Goal: Information Seeking & Learning: Compare options

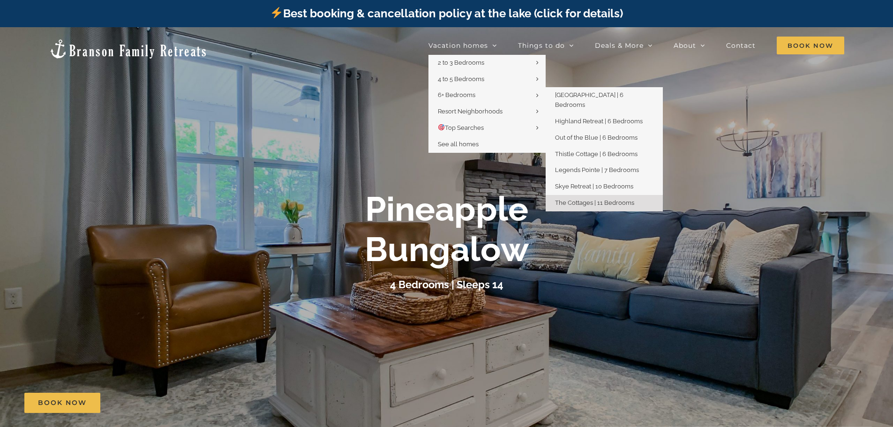
click at [582, 199] on span "The Cottages | 11 Bedrooms" at bounding box center [594, 202] width 79 height 7
click at [618, 134] on span "Out of the Blue | 6 Bedrooms" at bounding box center [596, 137] width 83 height 7
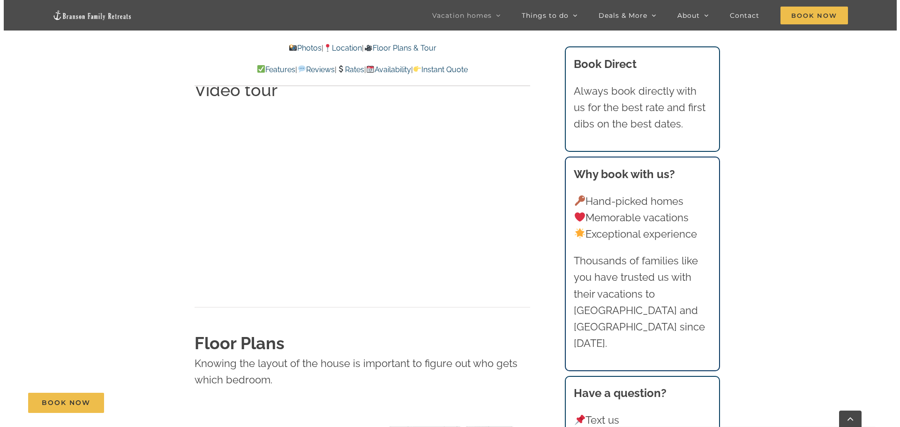
scroll to position [3516, 0]
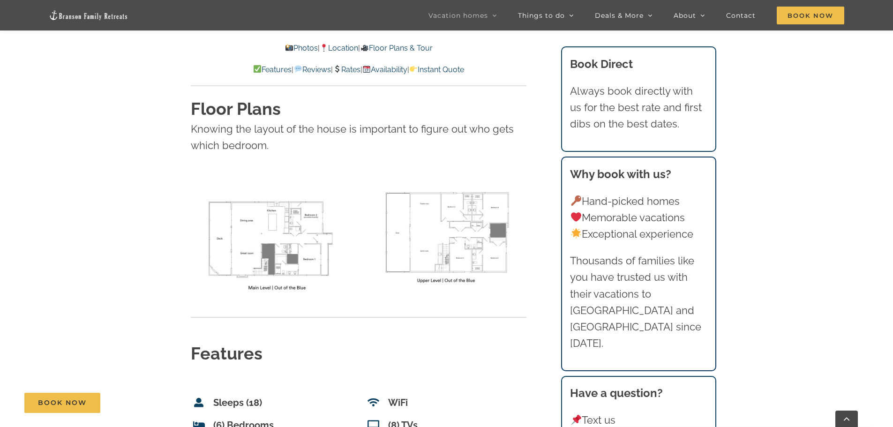
click at [281, 194] on img at bounding box center [271, 238] width 161 height 124
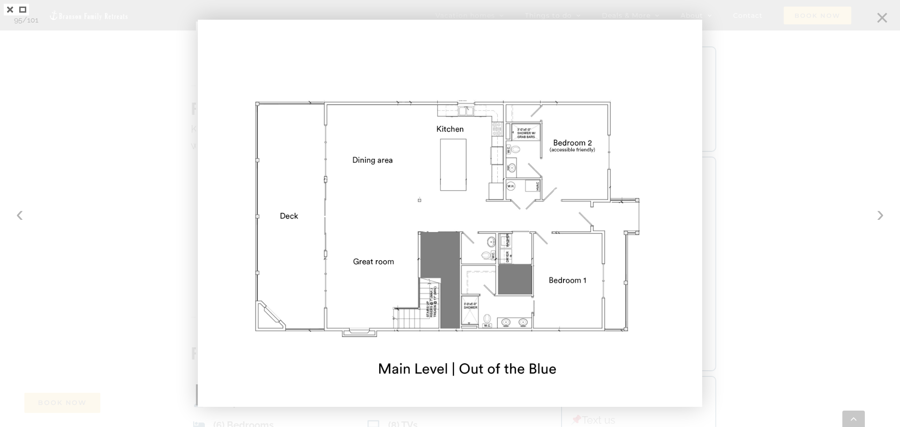
click at [879, 212] on div at bounding box center [450, 213] width 900 height 427
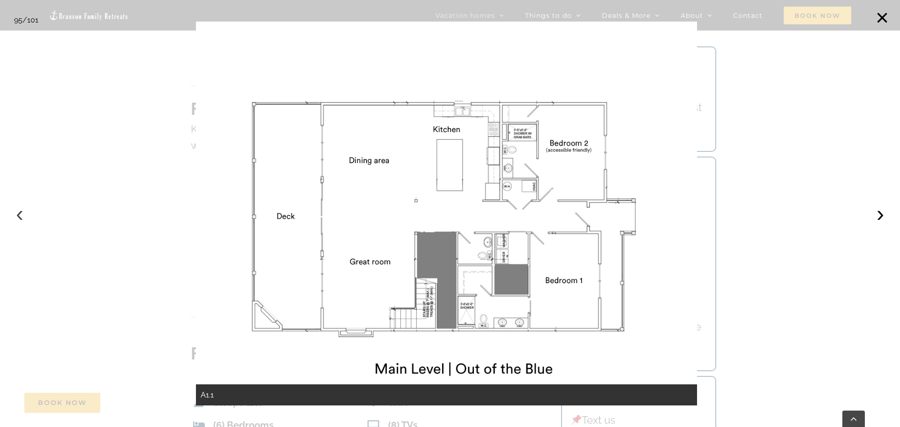
click at [21, 213] on button "‹" at bounding box center [19, 213] width 21 height 21
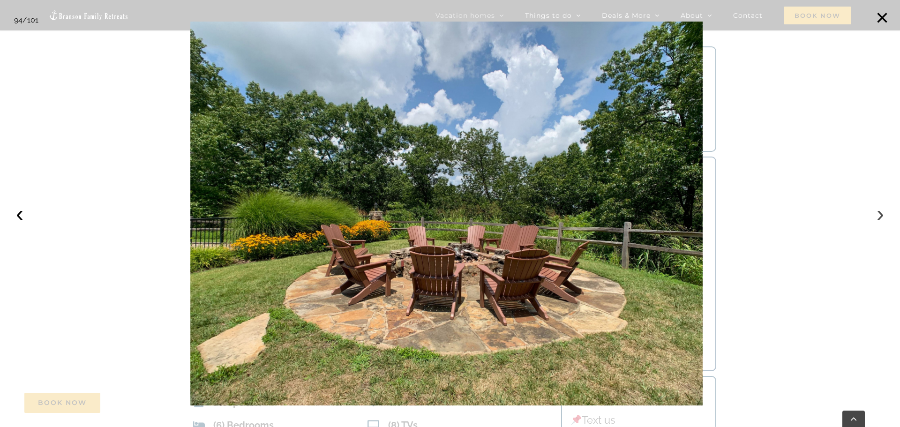
click at [883, 214] on button "›" at bounding box center [880, 213] width 21 height 21
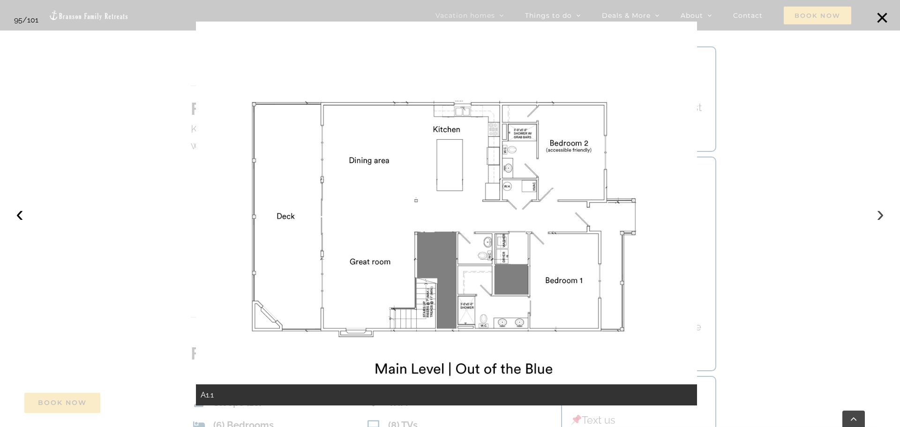
click at [881, 215] on button "›" at bounding box center [880, 213] width 21 height 21
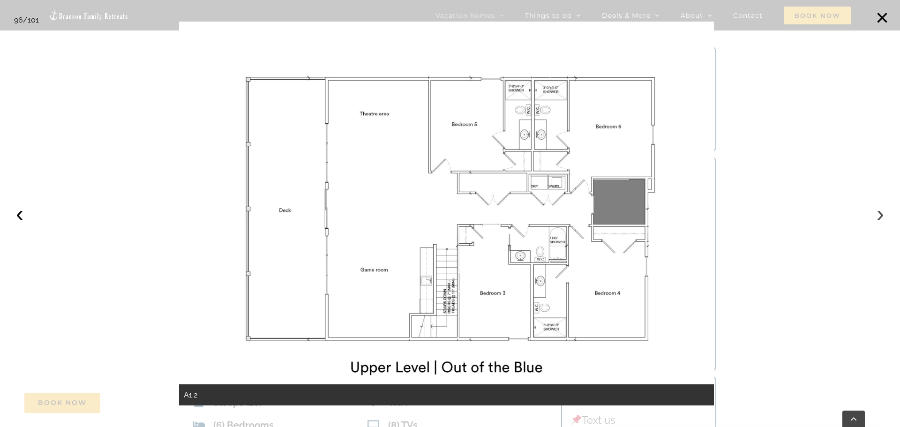
click at [878, 212] on button "›" at bounding box center [880, 213] width 21 height 21
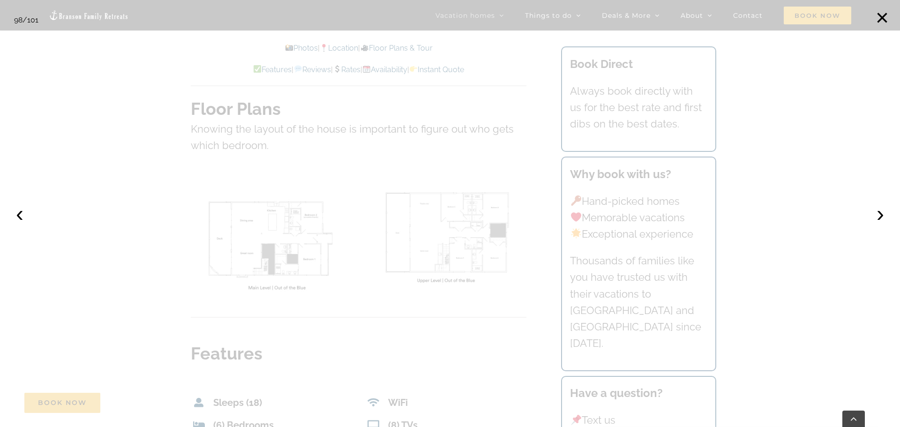
click at [365, 125] on div at bounding box center [450, 213] width 900 height 427
click at [16, 213] on button "‹" at bounding box center [19, 213] width 21 height 21
click at [15, 221] on button "‹" at bounding box center [19, 213] width 21 height 21
click at [877, 17] on button "×" at bounding box center [882, 18] width 21 height 21
click at [882, 16] on button "×" at bounding box center [882, 18] width 21 height 21
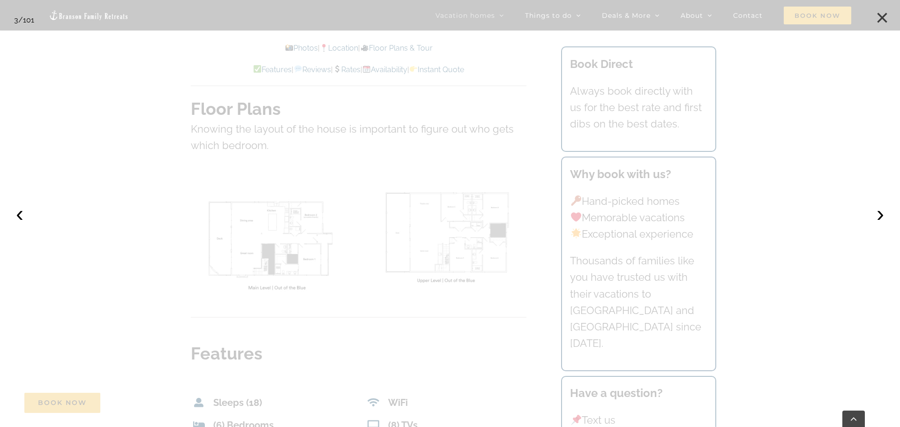
click at [882, 16] on button "×" at bounding box center [882, 18] width 21 height 21
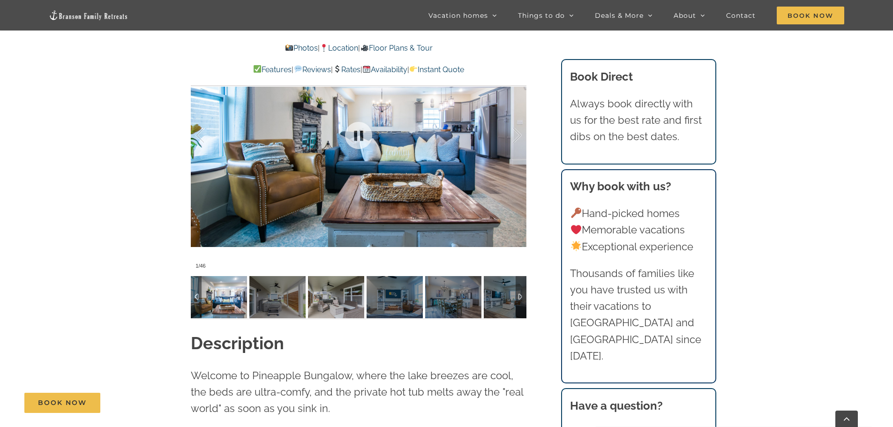
scroll to position [797, 0]
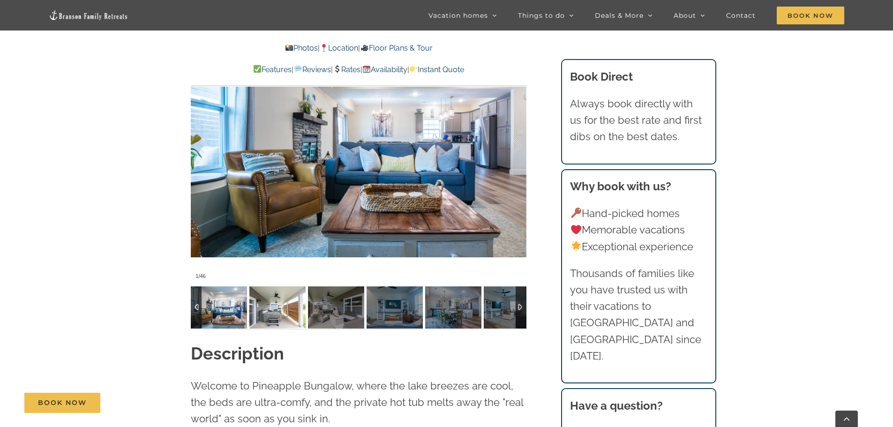
click at [265, 301] on img at bounding box center [277, 307] width 56 height 42
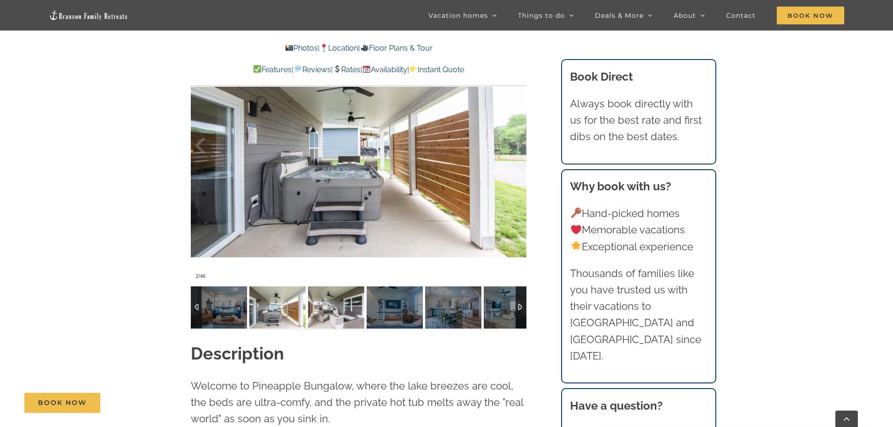
click at [309, 300] on img at bounding box center [336, 307] width 56 height 42
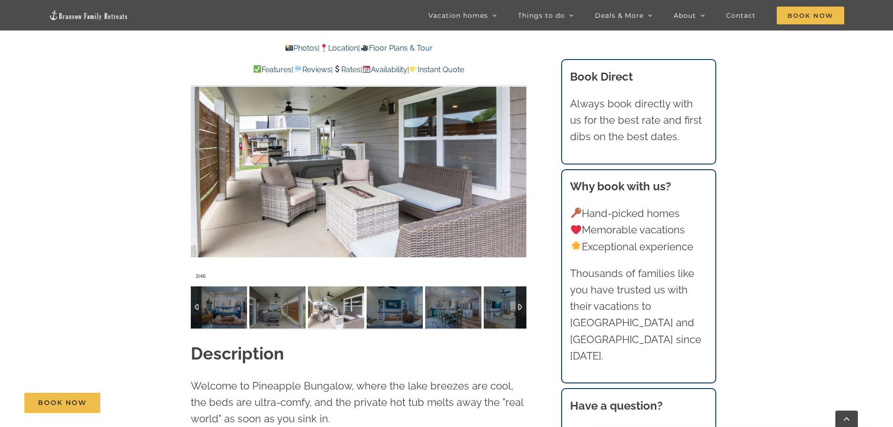
click at [349, 298] on img at bounding box center [336, 307] width 56 height 42
click at [381, 293] on img at bounding box center [395, 307] width 56 height 42
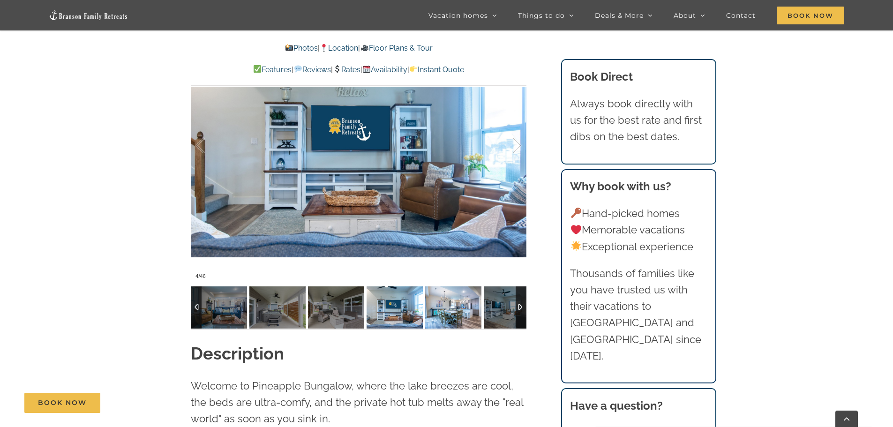
click at [451, 293] on img at bounding box center [453, 307] width 56 height 42
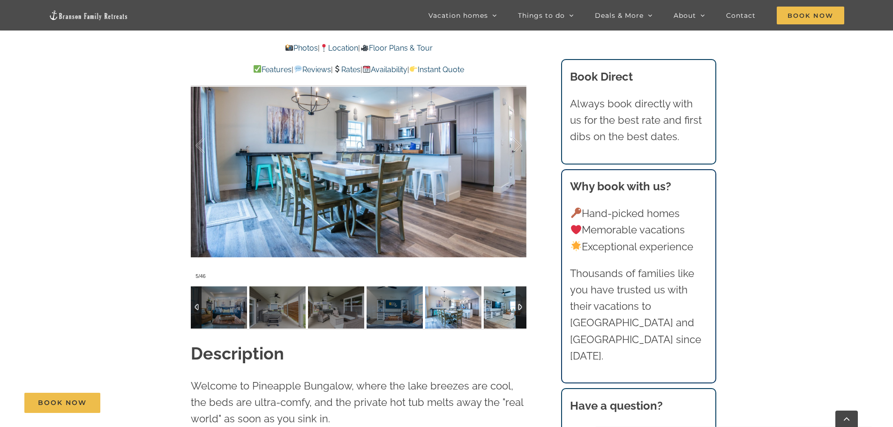
click at [494, 295] on img at bounding box center [512, 307] width 56 height 42
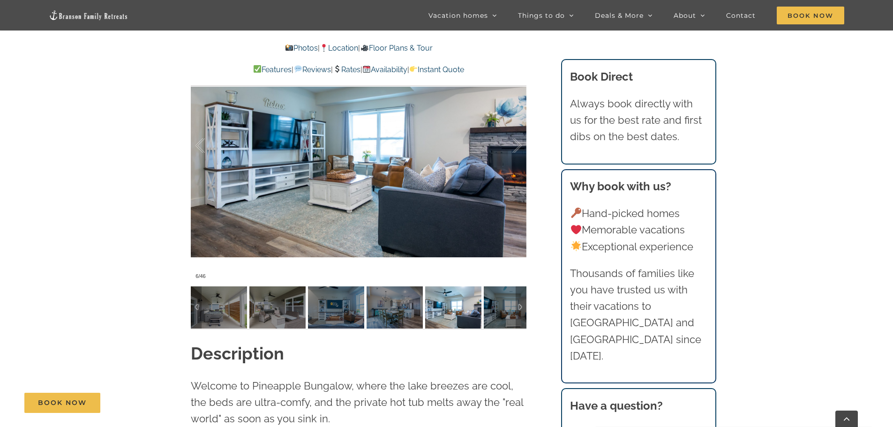
click at [533, 295] on div "Pineapple Bungalow Pineapple Bungalow is a sweet, family-friendly Table Rock La…" at bounding box center [359, 28] width 373 height 628
click at [510, 295] on img at bounding box center [512, 307] width 56 height 42
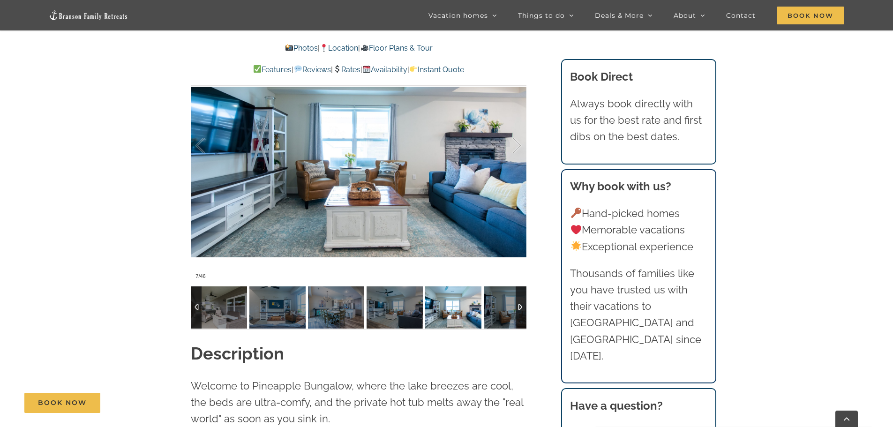
click at [518, 291] on div at bounding box center [521, 307] width 11 height 42
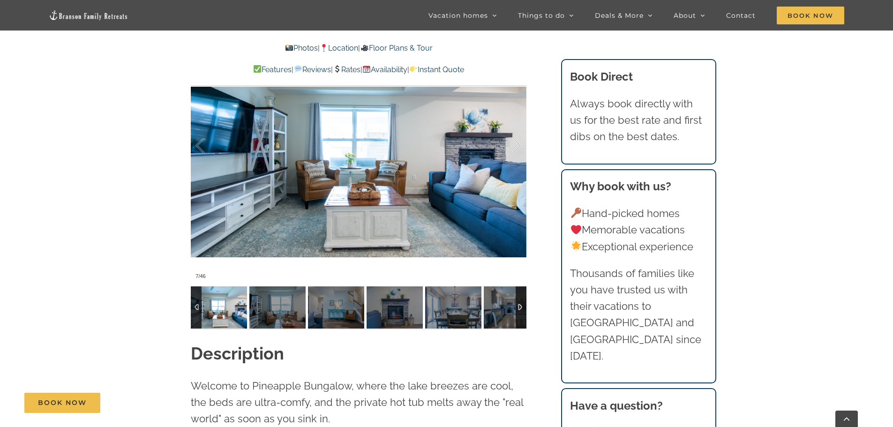
click at [518, 291] on div at bounding box center [521, 307] width 11 height 42
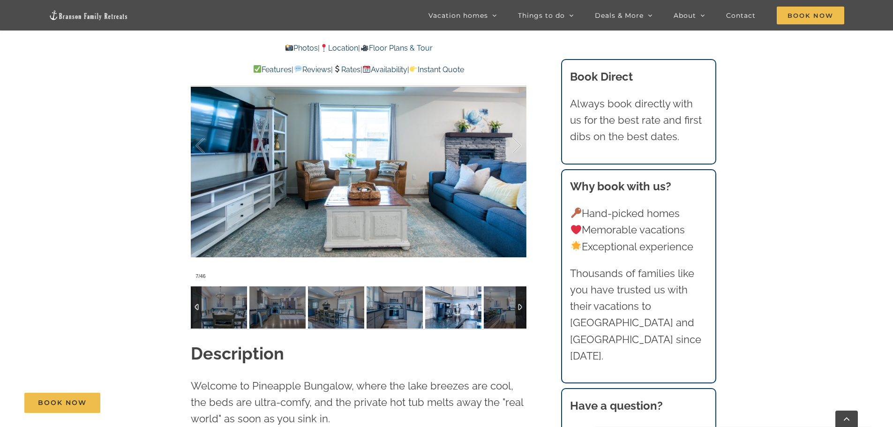
click at [476, 292] on img at bounding box center [453, 307] width 56 height 42
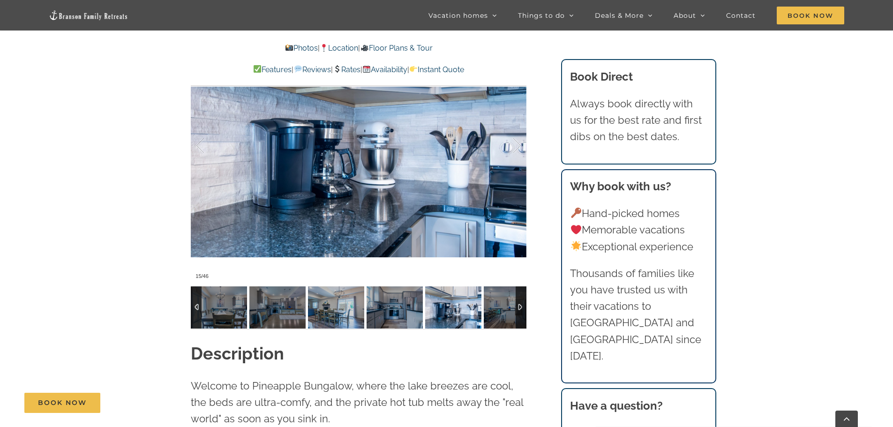
click at [330, 299] on img at bounding box center [336, 307] width 56 height 42
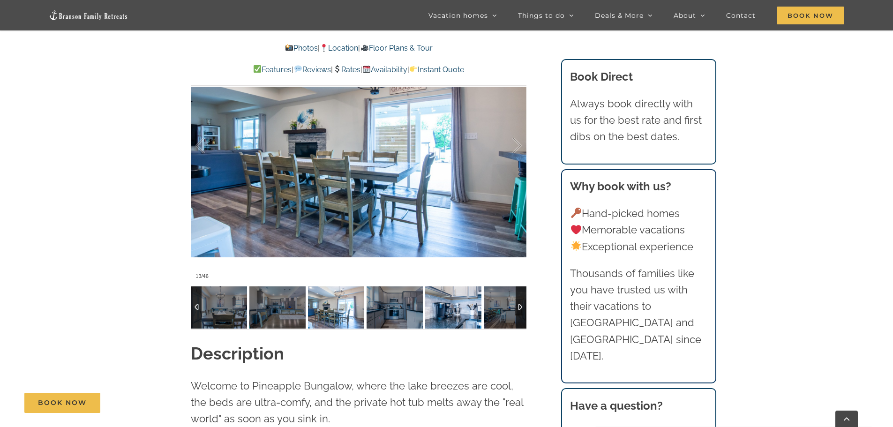
click at [479, 289] on img at bounding box center [453, 307] width 56 height 42
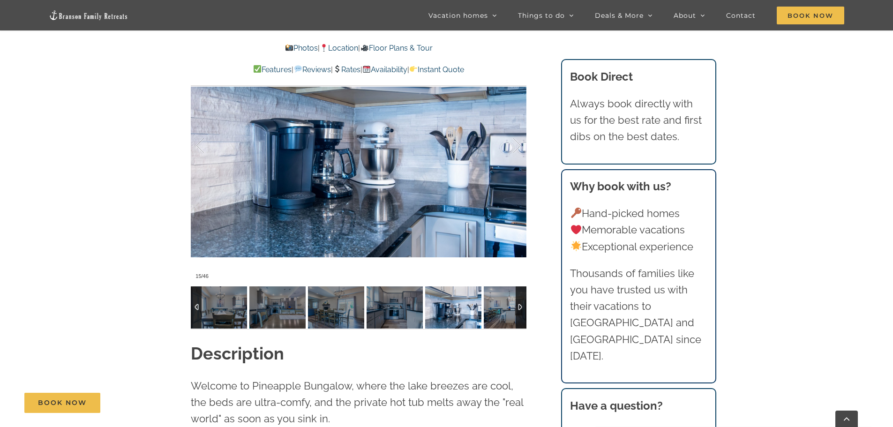
click at [519, 291] on div at bounding box center [521, 307] width 11 height 42
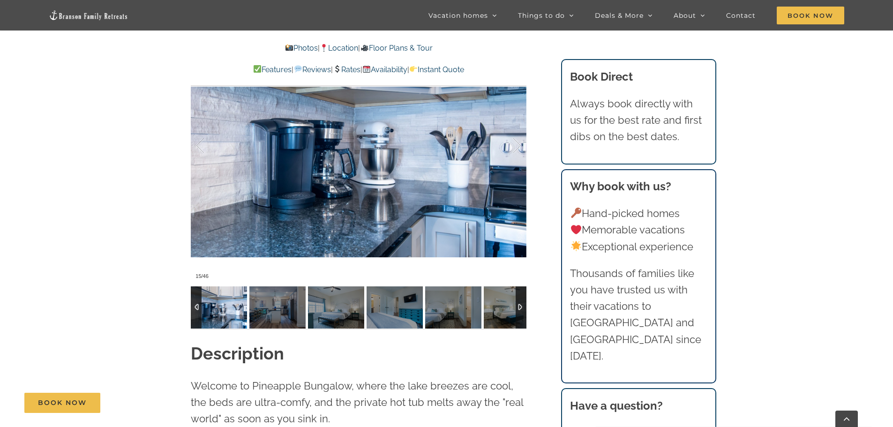
click at [519, 291] on div at bounding box center [521, 307] width 11 height 42
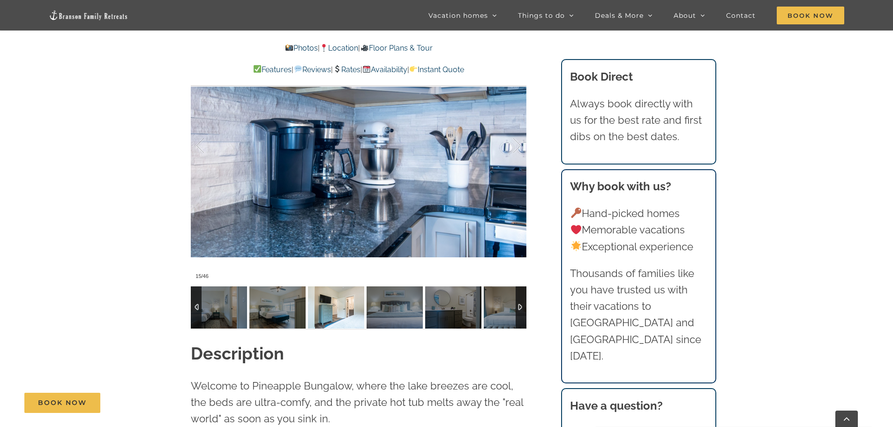
click at [320, 286] on img at bounding box center [336, 307] width 56 height 42
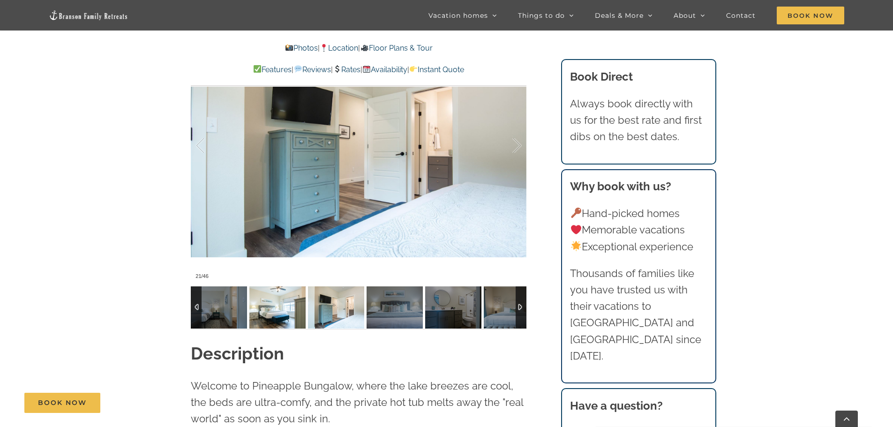
click at [276, 299] on img at bounding box center [277, 307] width 56 height 42
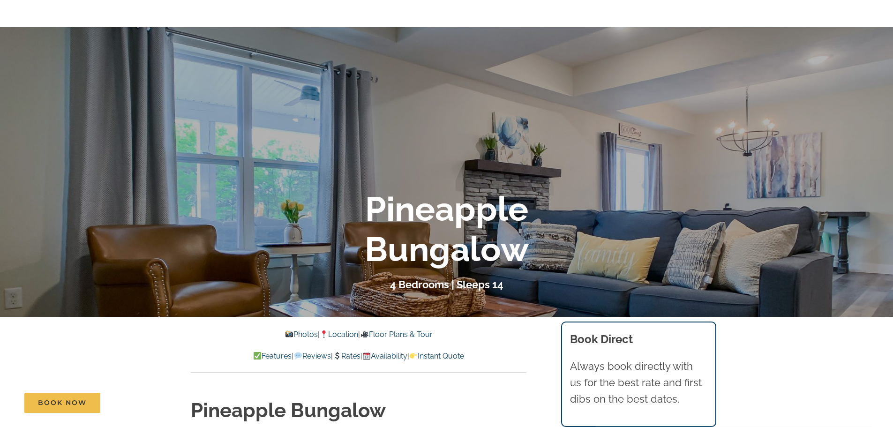
scroll to position [0, 0]
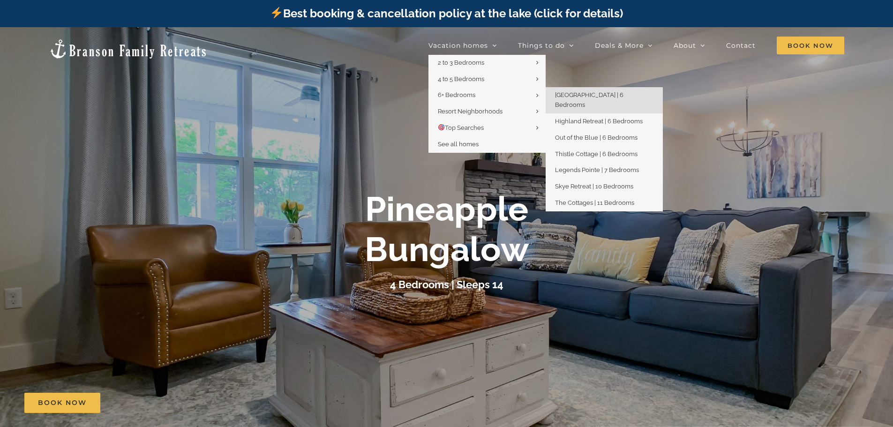
click at [581, 93] on span "[GEOGRAPHIC_DATA] | 6 Bedrooms" at bounding box center [589, 99] width 68 height 17
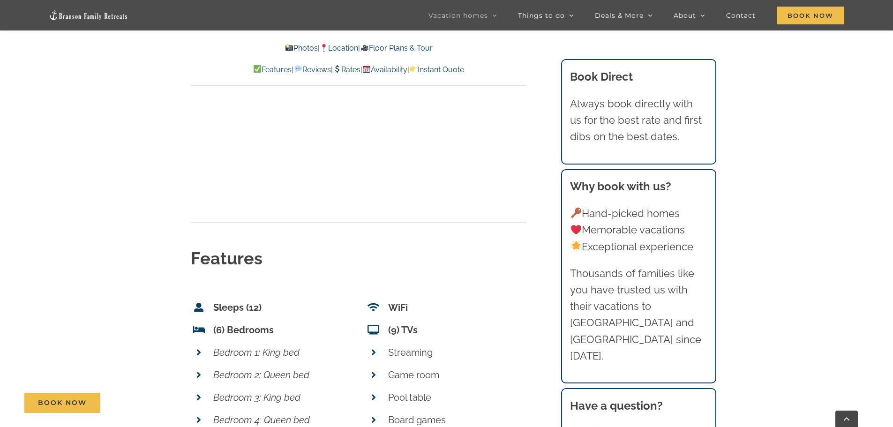
scroll to position [3375, 0]
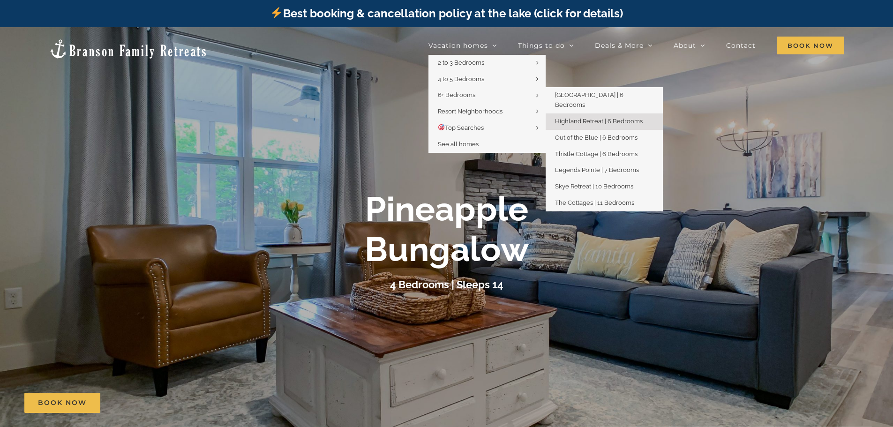
click at [591, 118] on span "Highland Retreat | 6 Bedrooms" at bounding box center [599, 121] width 88 height 7
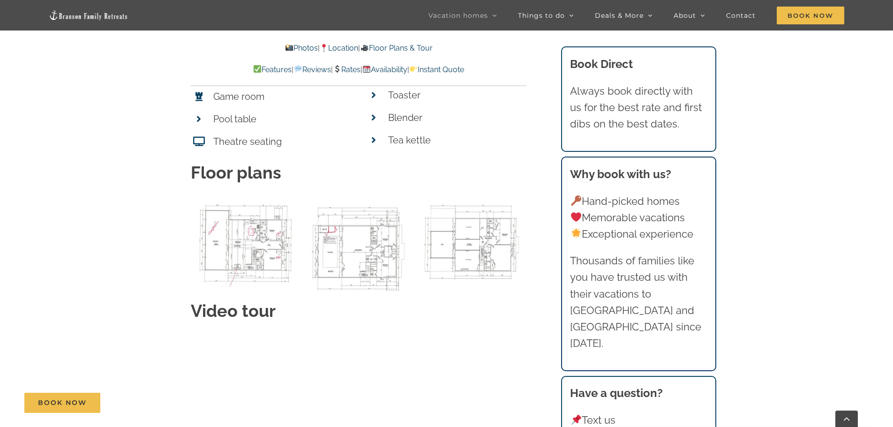
scroll to position [4172, 0]
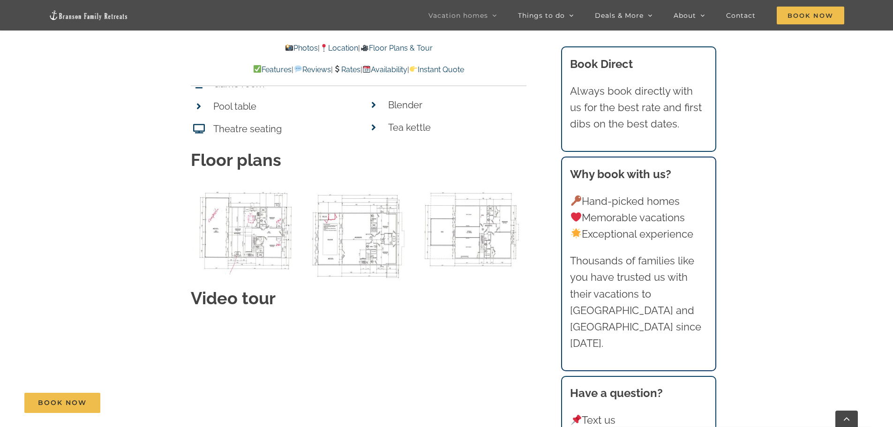
click at [248, 196] on img "00 Main level 32 BC Plan as of 5-13-2021-3 copy" at bounding box center [245, 229] width 109 height 90
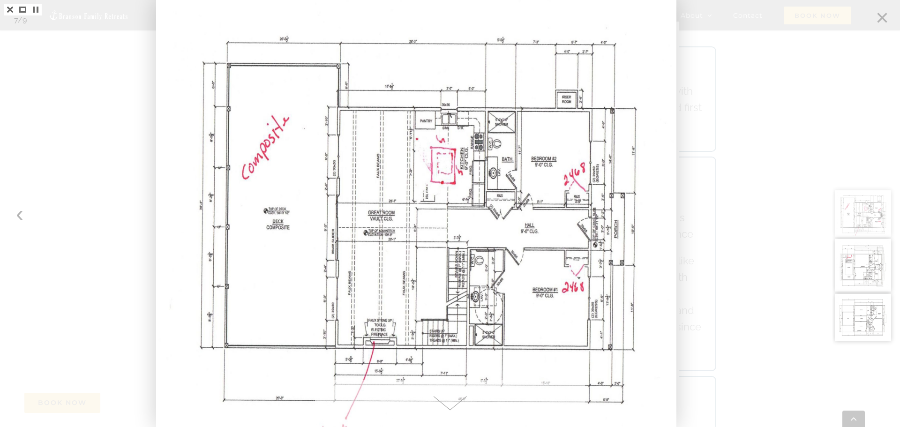
click at [881, 17] on div at bounding box center [867, 213] width 68 height 427
click at [880, 17] on div at bounding box center [867, 213] width 68 height 427
click at [6, 8] on link at bounding box center [10, 10] width 13 height 12
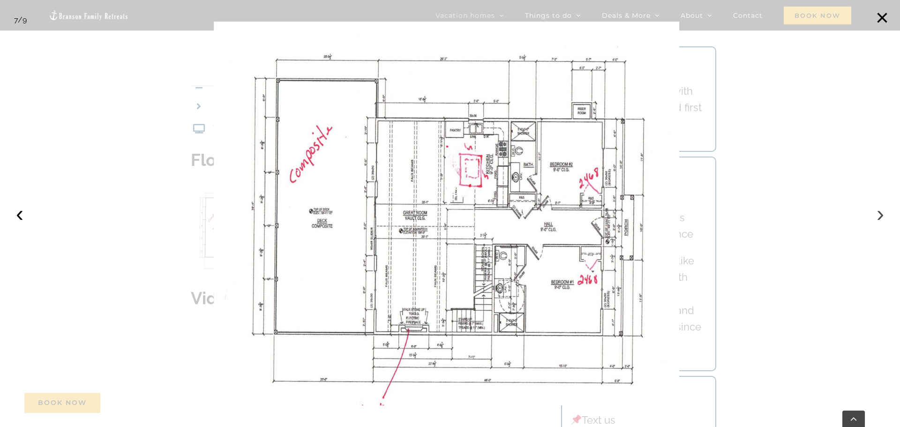
click at [879, 212] on button "›" at bounding box center [880, 213] width 21 height 21
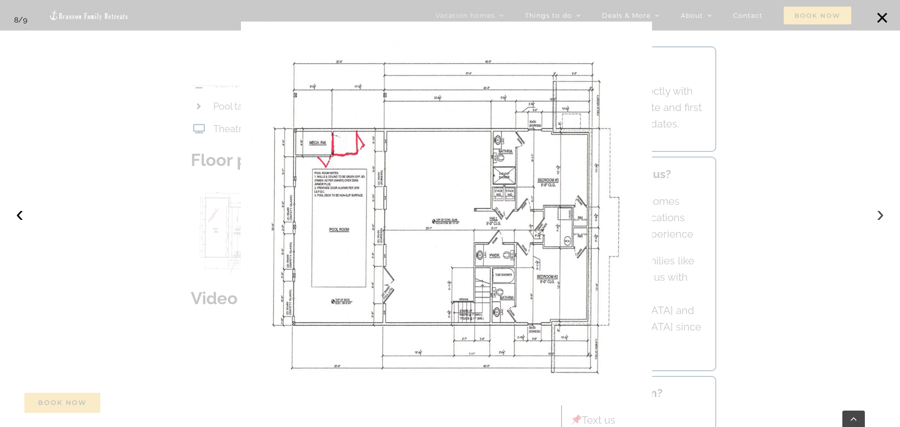
click at [879, 214] on button "›" at bounding box center [880, 213] width 21 height 21
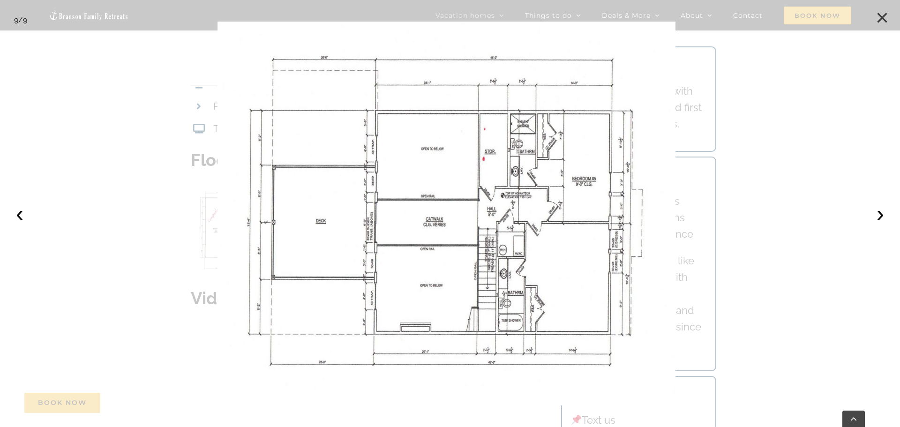
click at [884, 18] on button "×" at bounding box center [882, 18] width 21 height 21
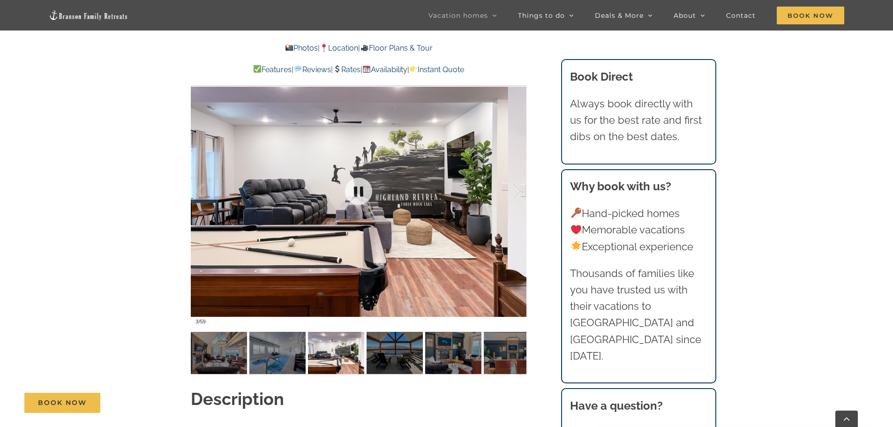
scroll to position [750, 0]
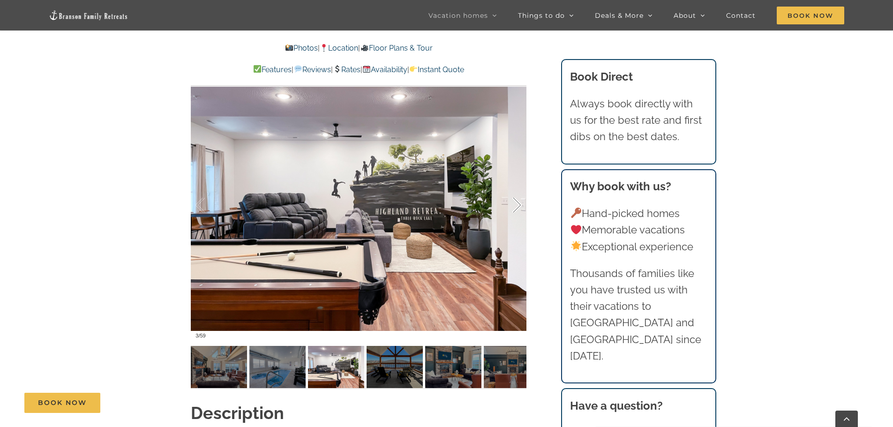
click at [517, 205] on div at bounding box center [507, 205] width 29 height 58
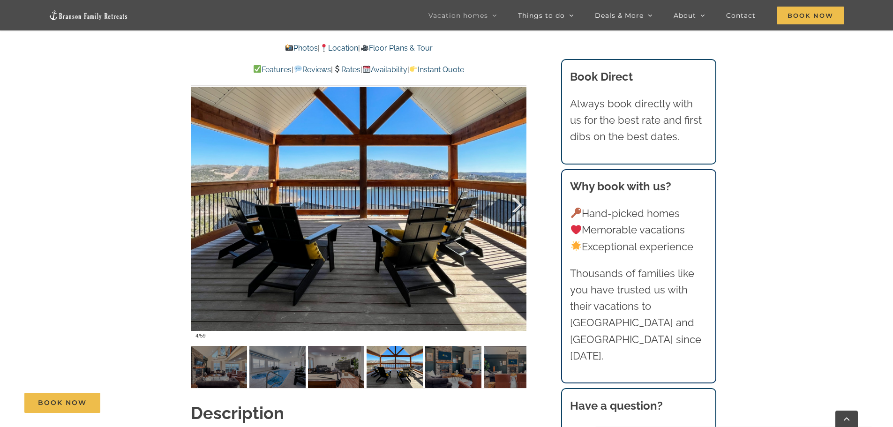
click at [517, 206] on div at bounding box center [507, 205] width 29 height 58
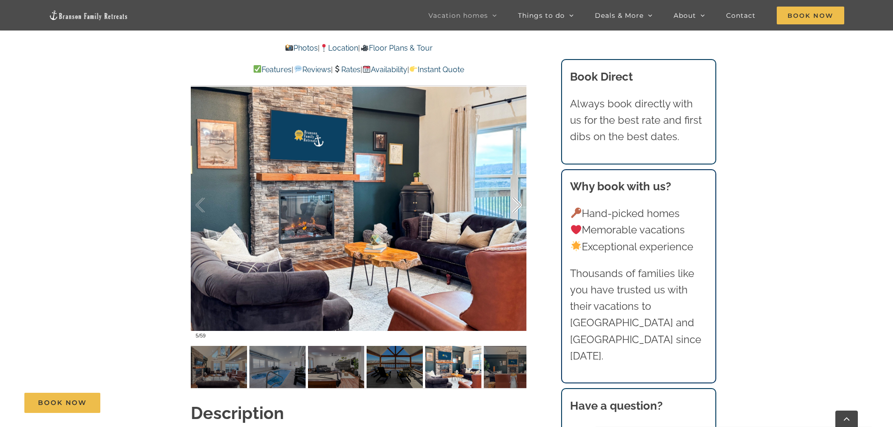
click at [518, 206] on div at bounding box center [507, 205] width 29 height 58
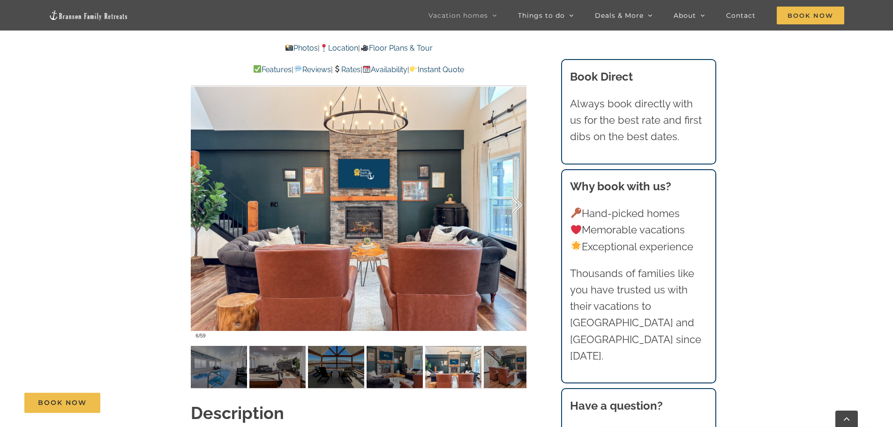
click at [518, 206] on div at bounding box center [507, 205] width 29 height 58
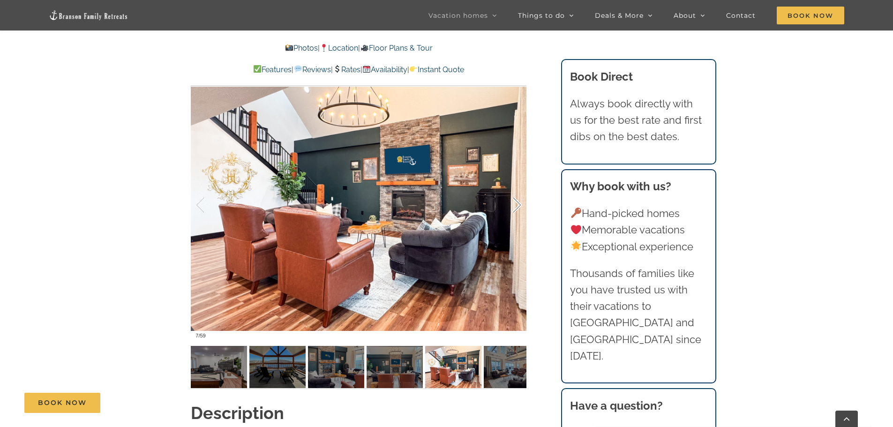
click at [518, 206] on div at bounding box center [507, 205] width 29 height 58
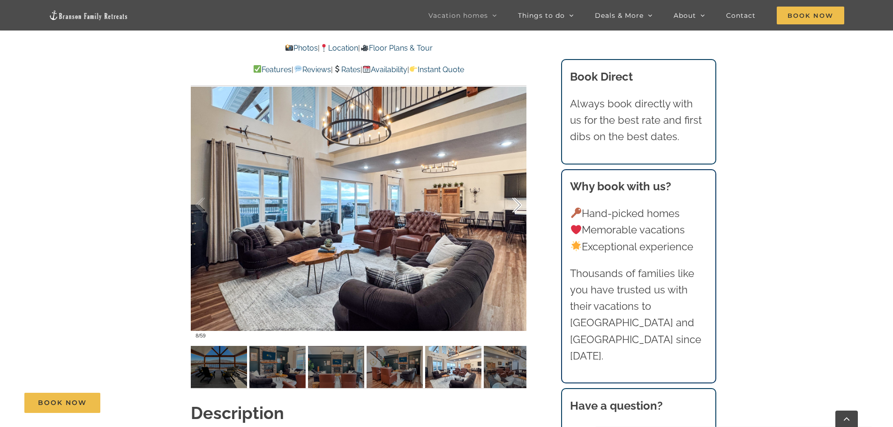
click at [518, 206] on div at bounding box center [507, 205] width 29 height 58
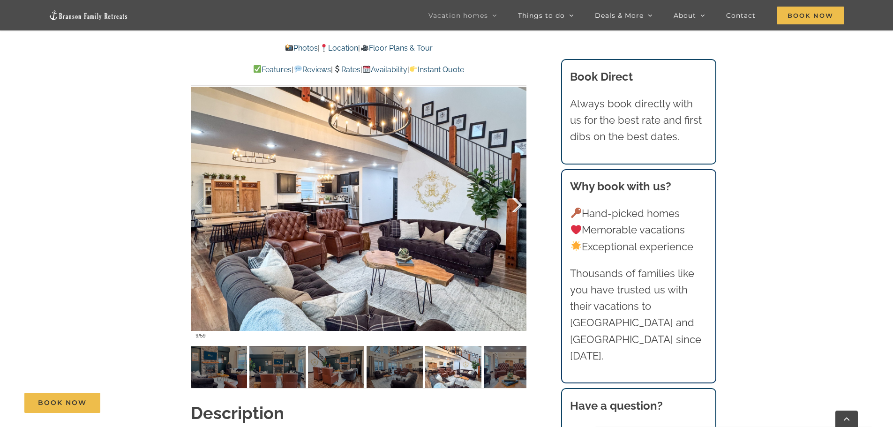
click at [518, 206] on div at bounding box center [507, 205] width 29 height 58
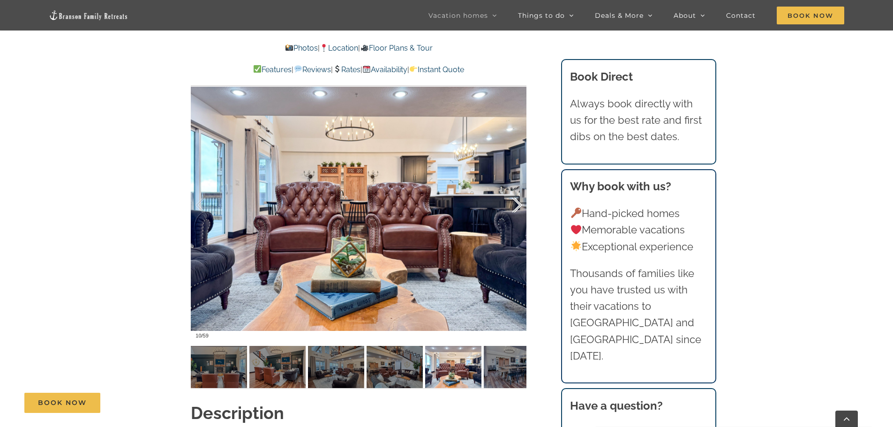
click at [518, 206] on div at bounding box center [507, 205] width 29 height 58
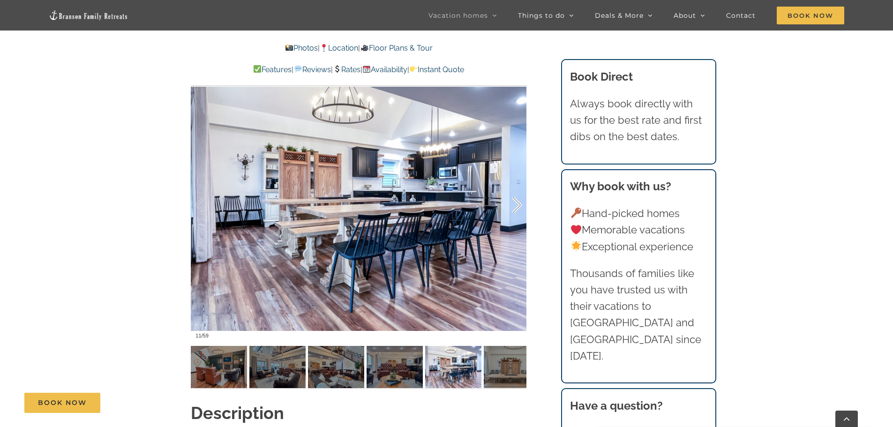
click at [518, 206] on div at bounding box center [507, 205] width 29 height 58
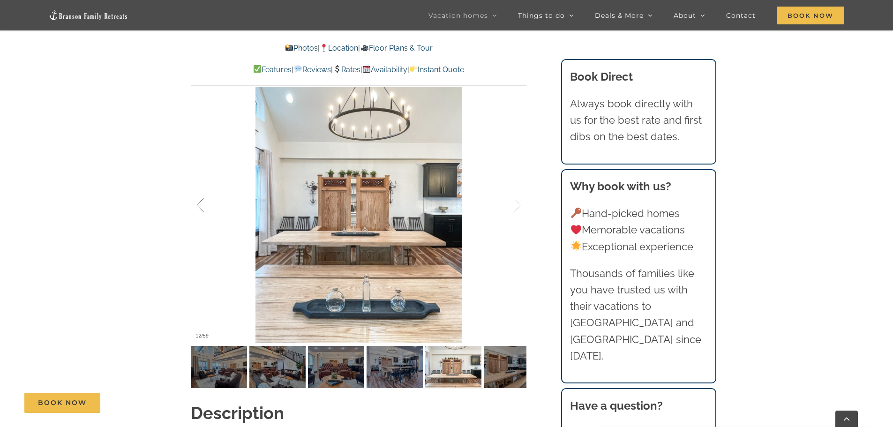
click at [197, 204] on div at bounding box center [209, 205] width 29 height 58
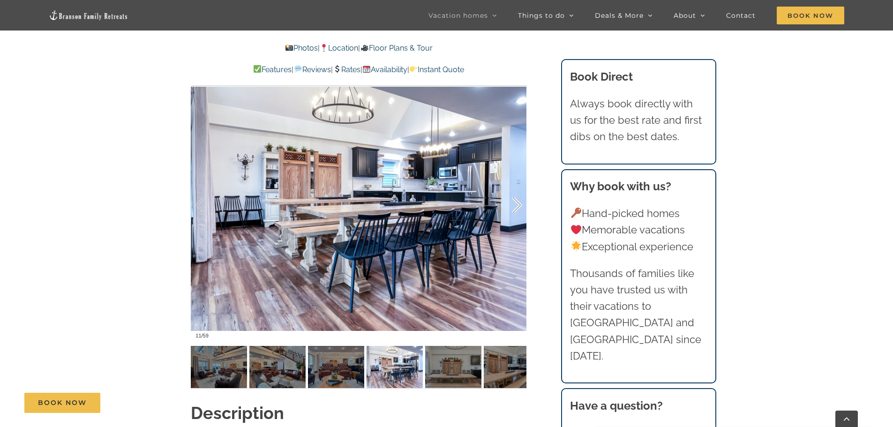
click at [517, 204] on div at bounding box center [507, 205] width 29 height 58
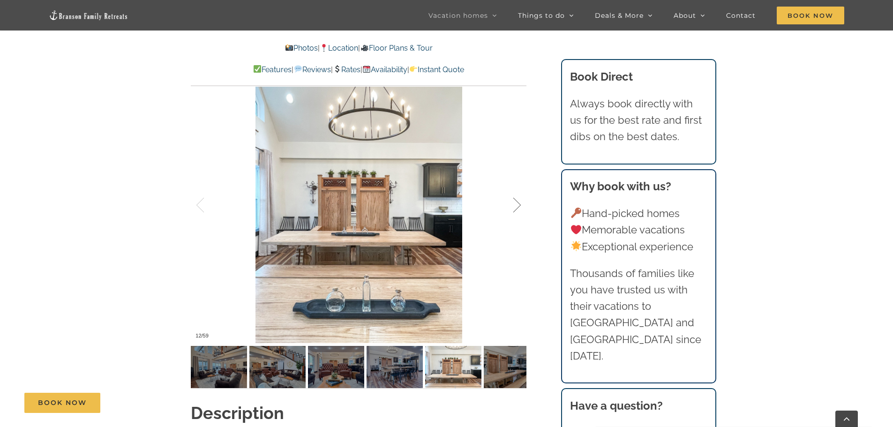
click at [517, 203] on div at bounding box center [507, 205] width 29 height 58
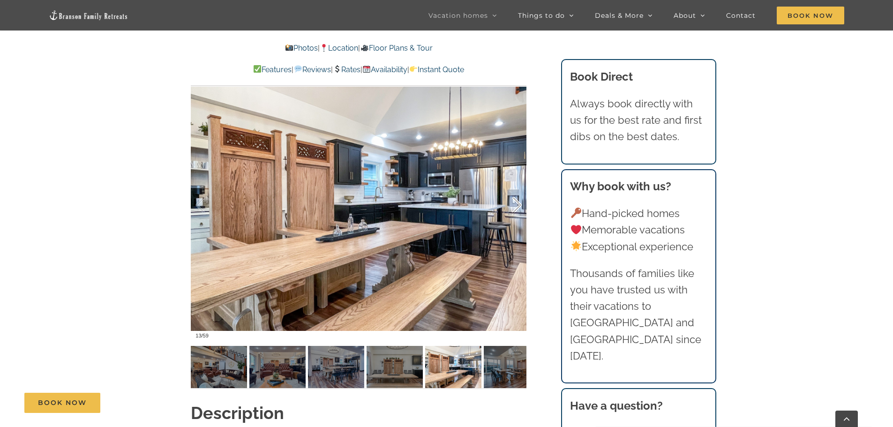
click at [517, 203] on div at bounding box center [507, 205] width 29 height 58
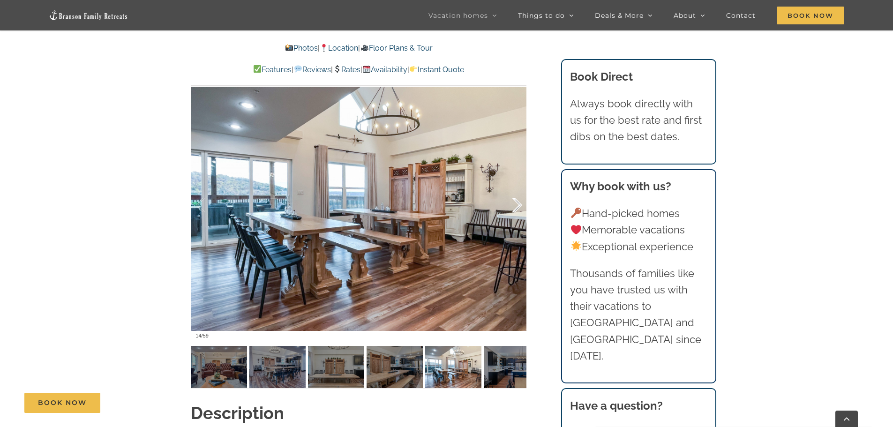
click at [517, 203] on div at bounding box center [507, 205] width 29 height 58
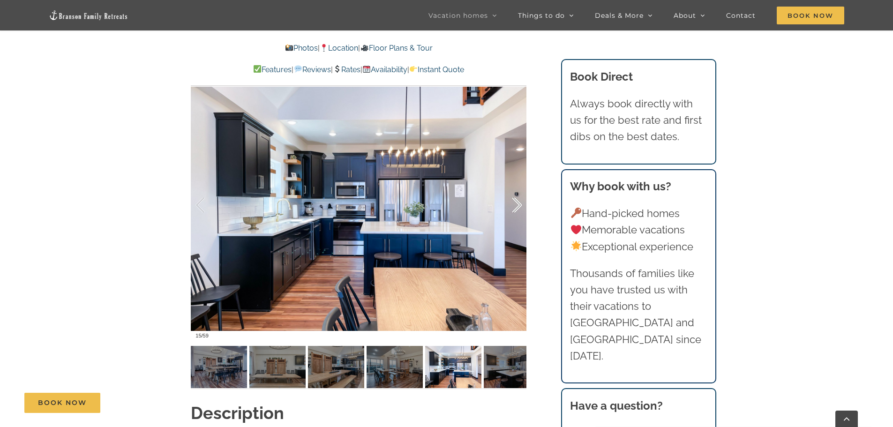
click at [517, 203] on div at bounding box center [507, 205] width 29 height 58
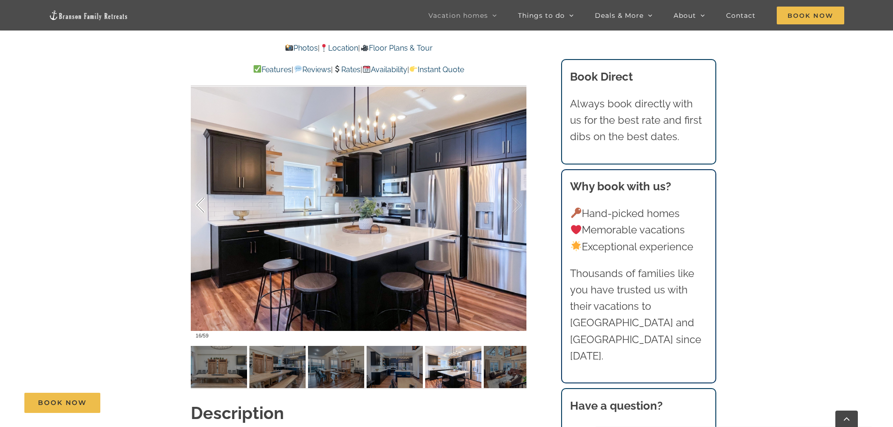
click at [200, 205] on div at bounding box center [209, 205] width 29 height 58
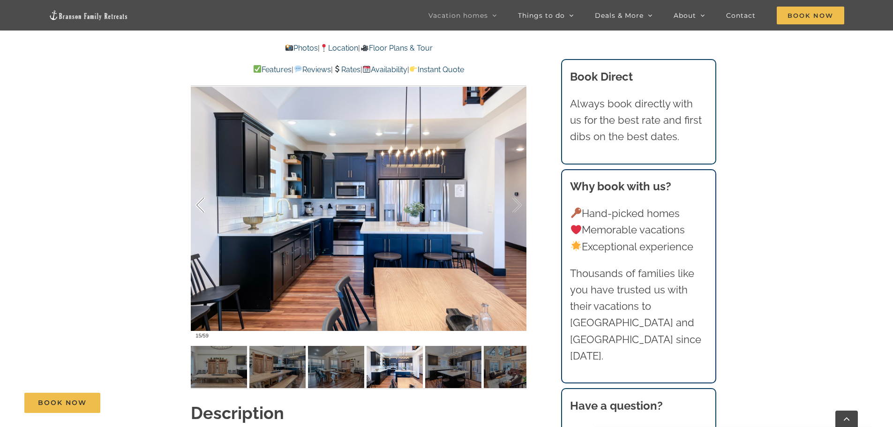
click at [200, 205] on div at bounding box center [209, 205] width 29 height 58
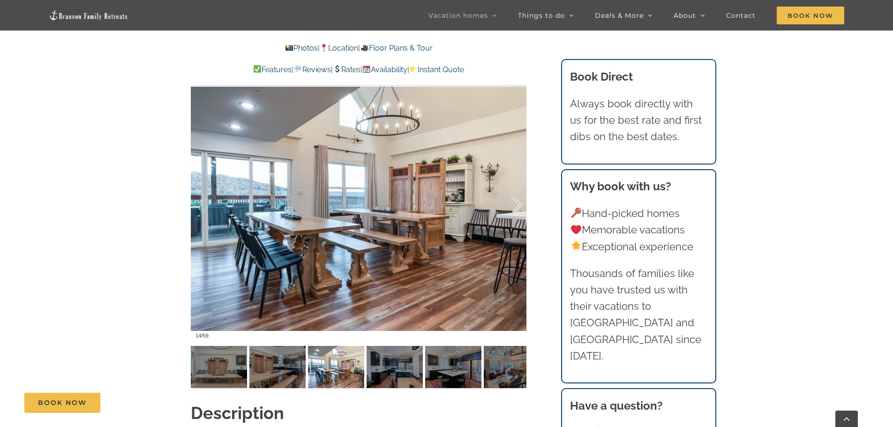
click at [520, 204] on div at bounding box center [507, 205] width 29 height 58
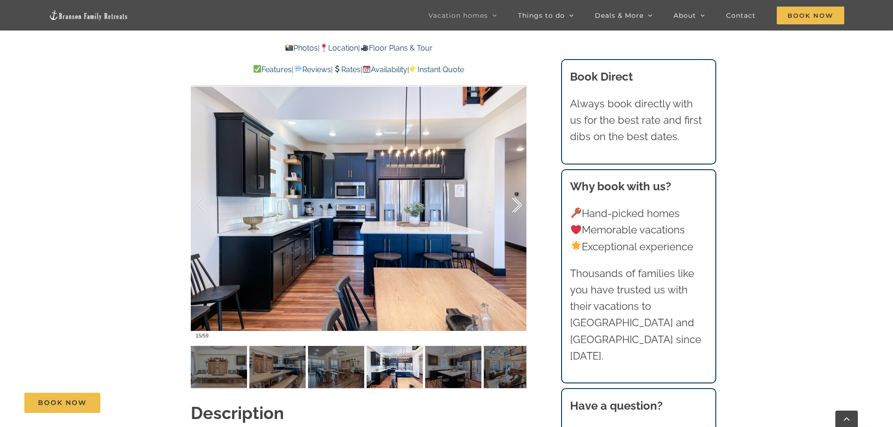
click at [518, 204] on div at bounding box center [507, 205] width 29 height 58
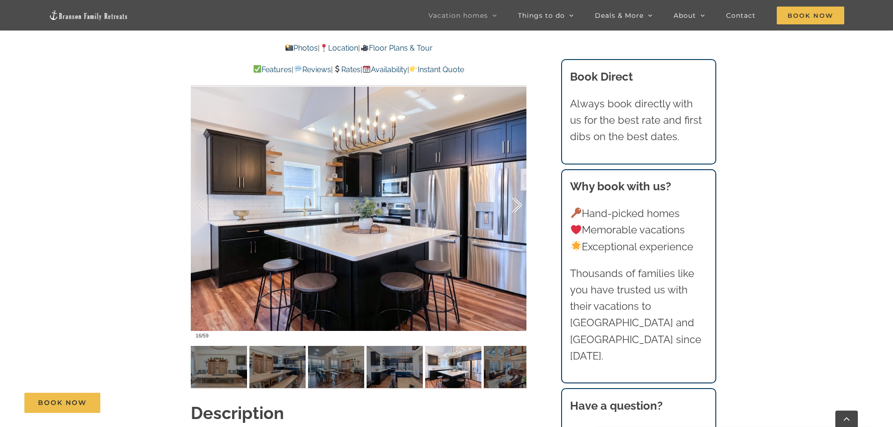
click at [518, 204] on div at bounding box center [507, 205] width 29 height 58
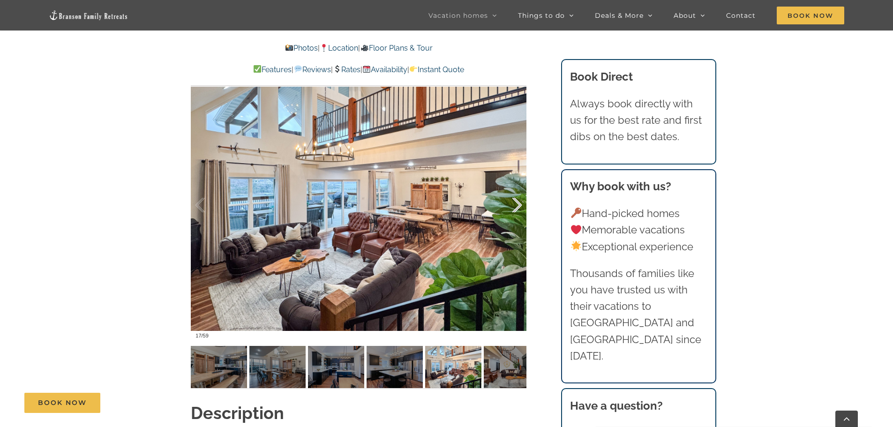
click at [518, 204] on div at bounding box center [507, 205] width 29 height 58
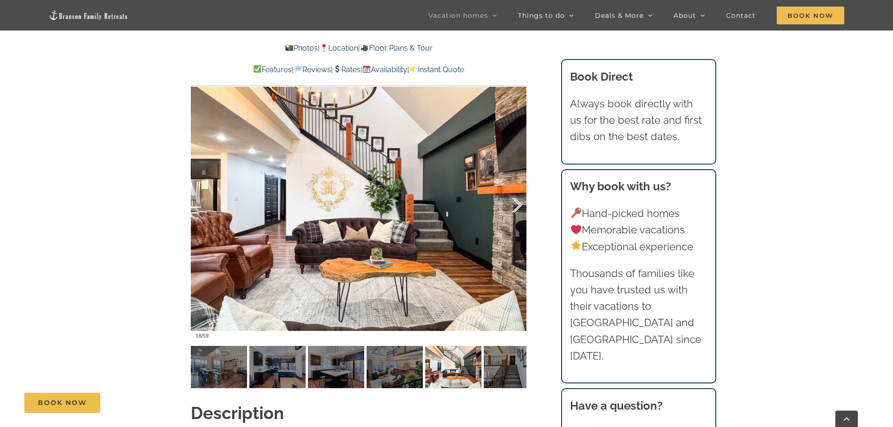
click at [518, 204] on div at bounding box center [507, 205] width 29 height 58
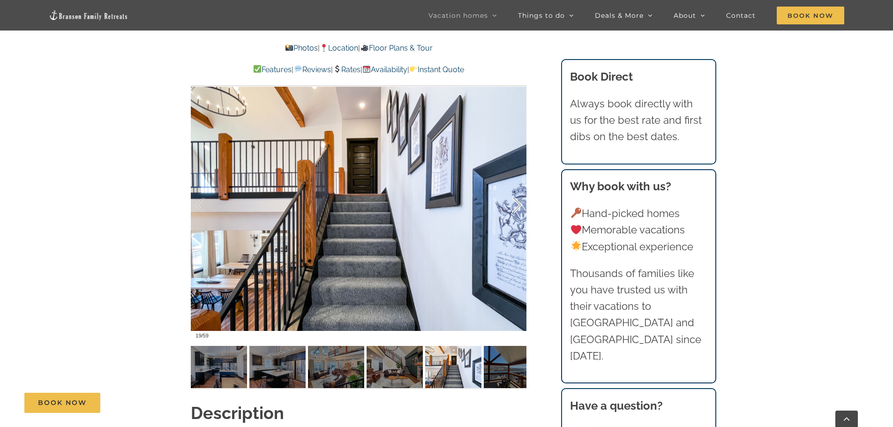
click at [518, 204] on div at bounding box center [507, 205] width 29 height 58
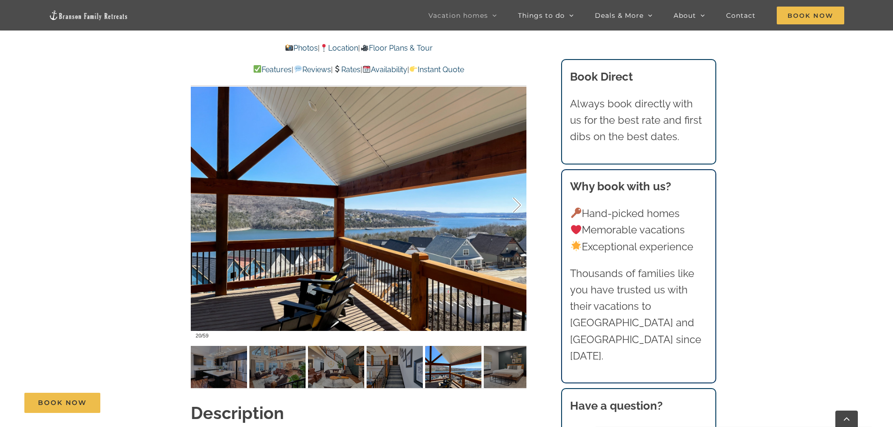
click at [518, 204] on div at bounding box center [507, 205] width 29 height 58
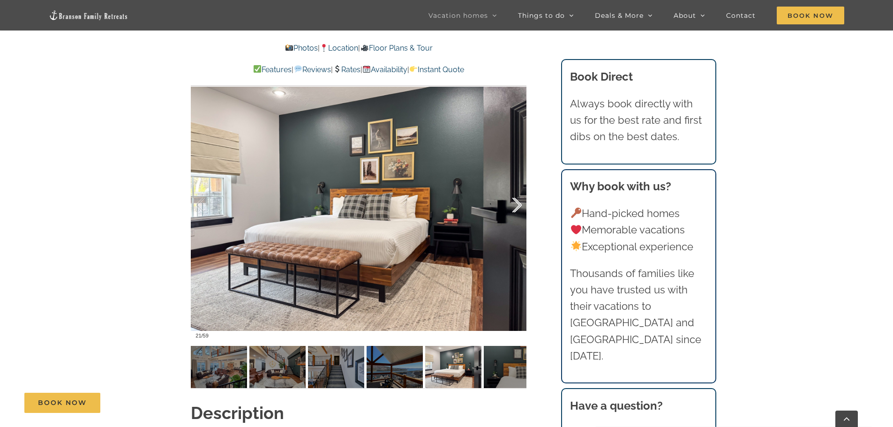
click at [518, 204] on div at bounding box center [507, 205] width 29 height 58
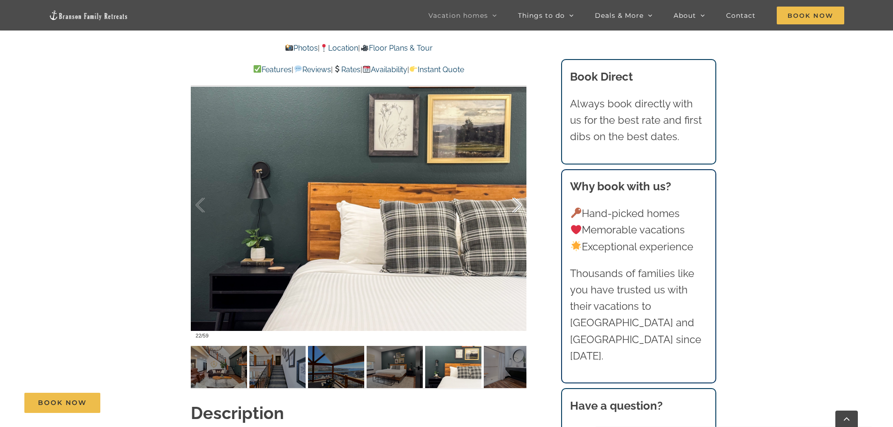
click at [518, 204] on div at bounding box center [507, 205] width 29 height 58
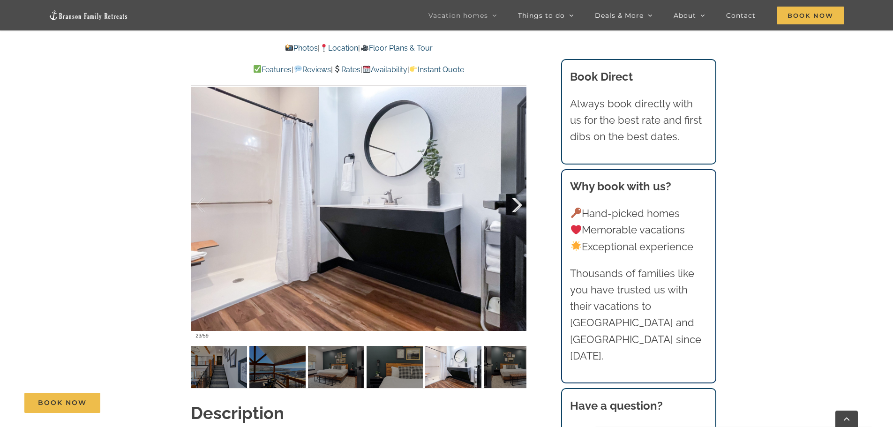
click at [518, 204] on div at bounding box center [507, 205] width 29 height 58
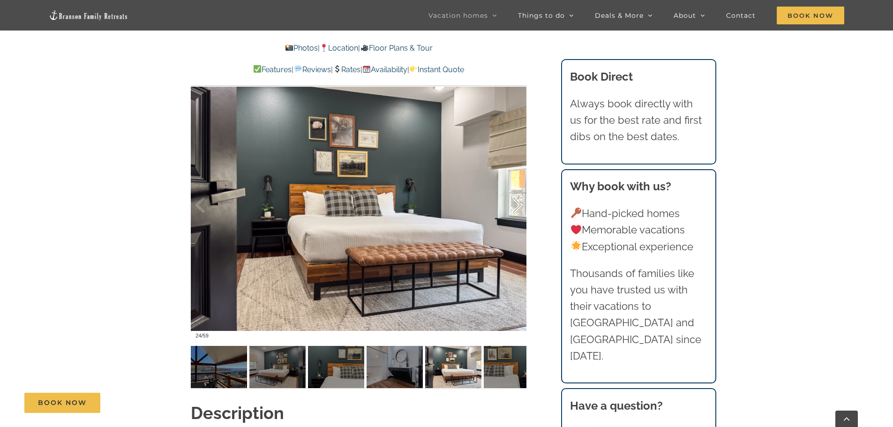
click at [518, 204] on div at bounding box center [507, 205] width 29 height 58
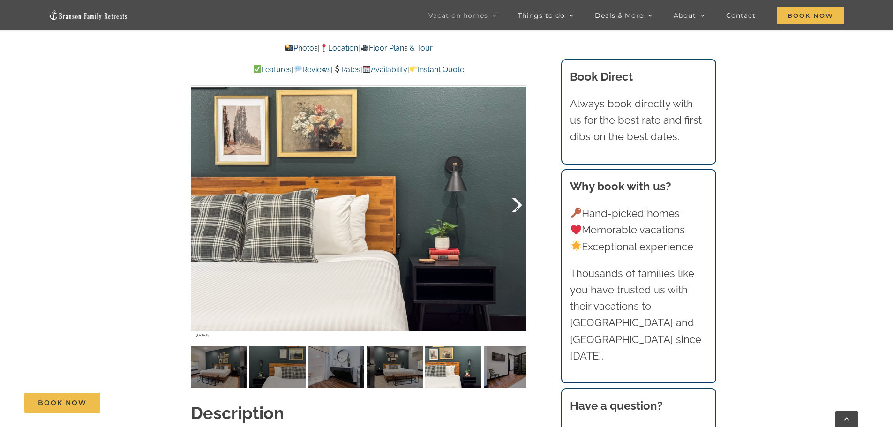
click at [518, 204] on div at bounding box center [507, 205] width 29 height 58
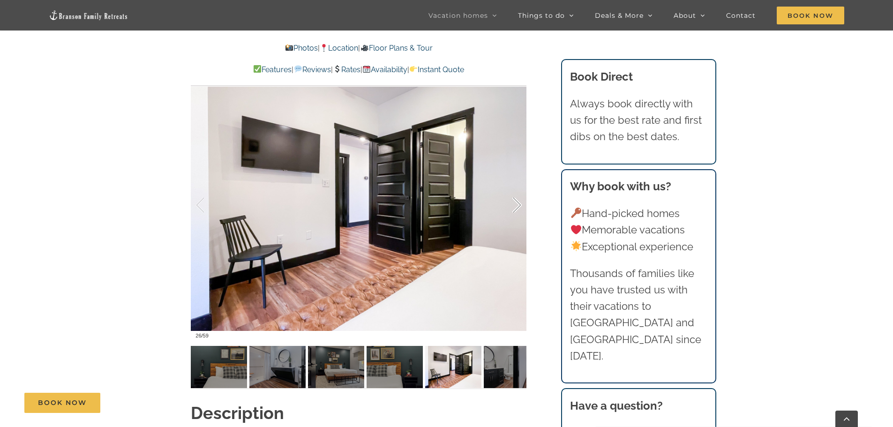
click at [518, 204] on div at bounding box center [507, 205] width 29 height 58
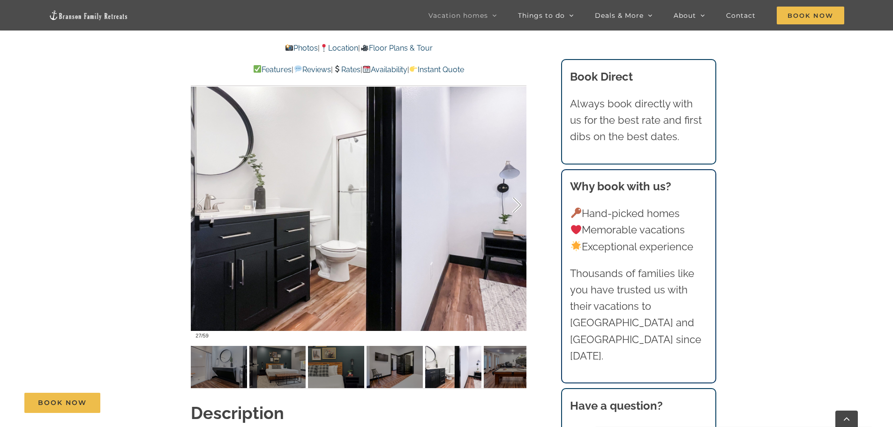
click at [518, 204] on div at bounding box center [507, 205] width 29 height 58
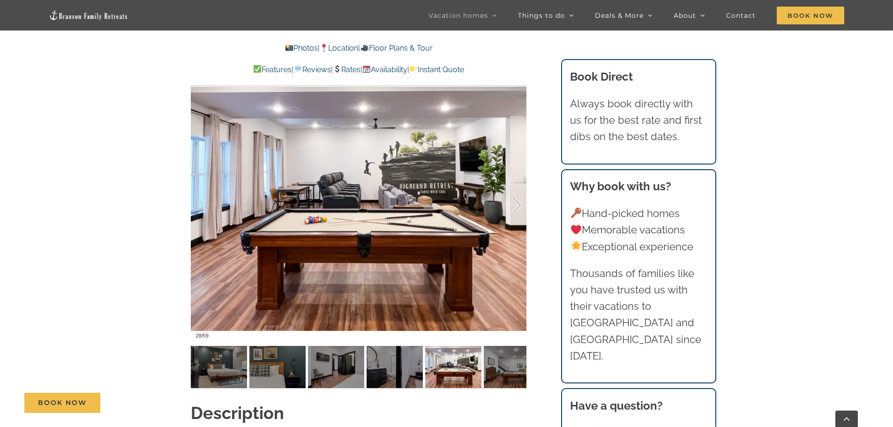
click at [518, 204] on div at bounding box center [507, 205] width 29 height 58
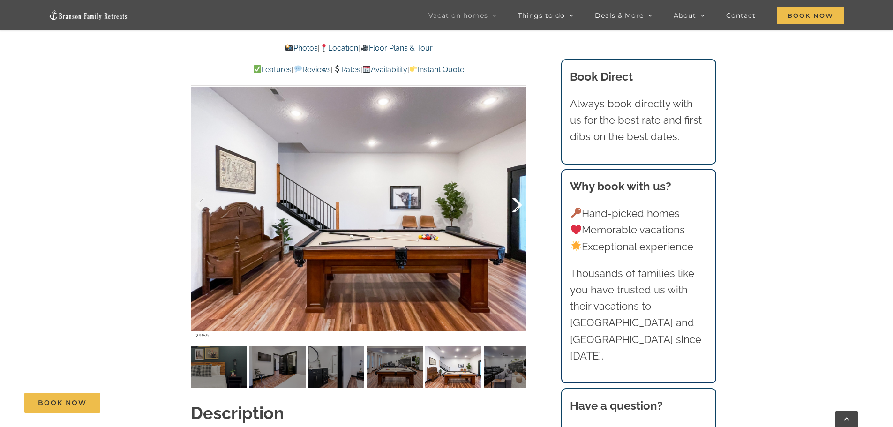
click at [517, 204] on div at bounding box center [507, 205] width 29 height 58
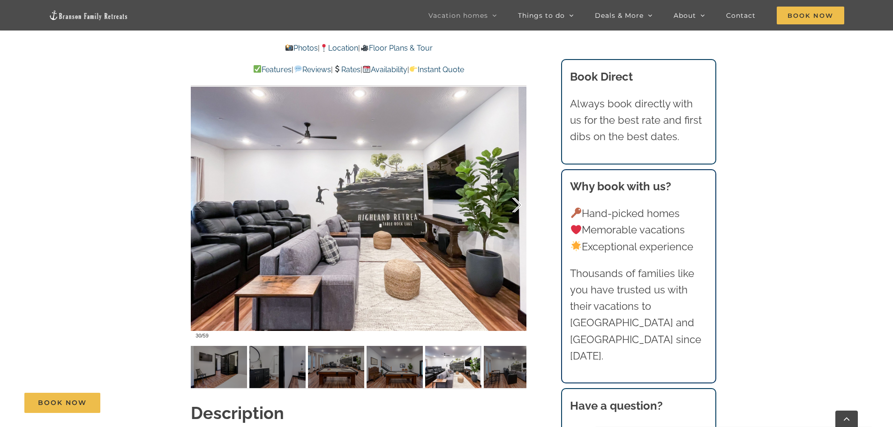
click at [517, 204] on div at bounding box center [507, 205] width 29 height 58
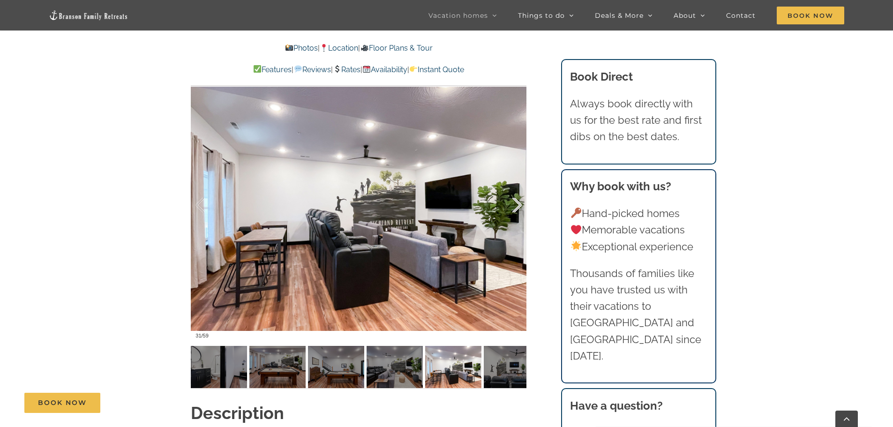
click at [516, 204] on div at bounding box center [507, 205] width 29 height 58
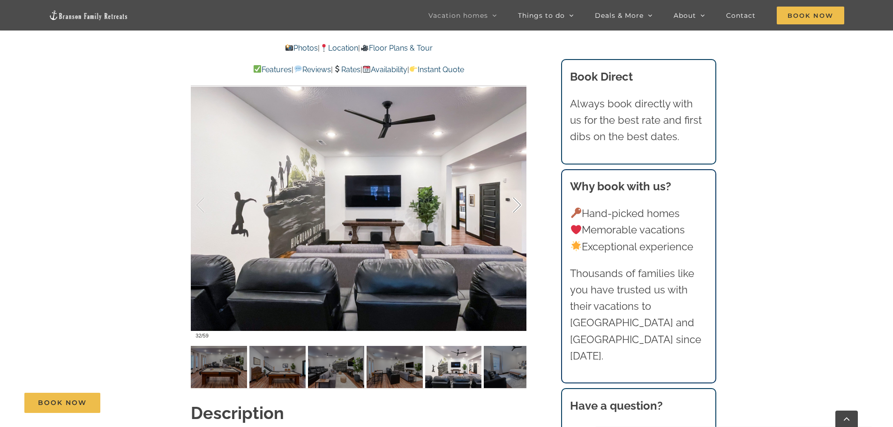
click at [516, 204] on div at bounding box center [507, 205] width 29 height 58
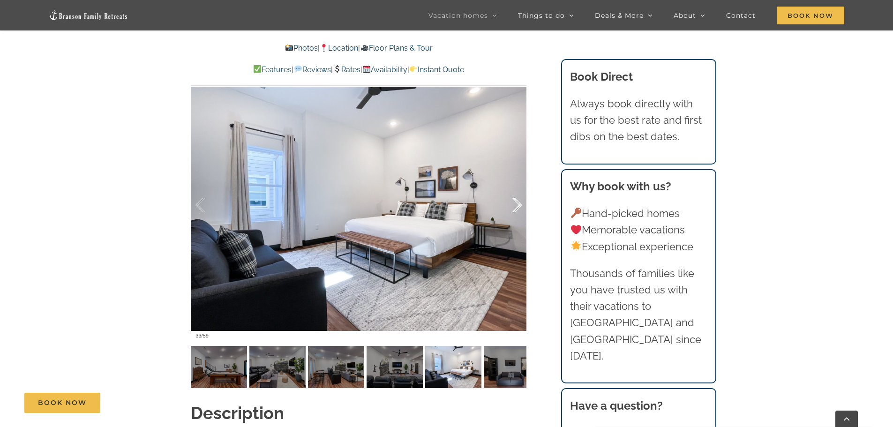
click at [516, 204] on div at bounding box center [507, 205] width 29 height 58
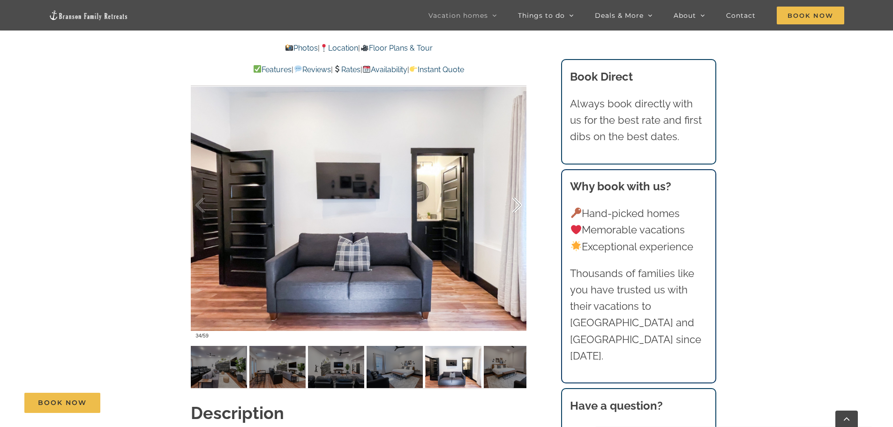
click at [516, 204] on div at bounding box center [507, 205] width 29 height 58
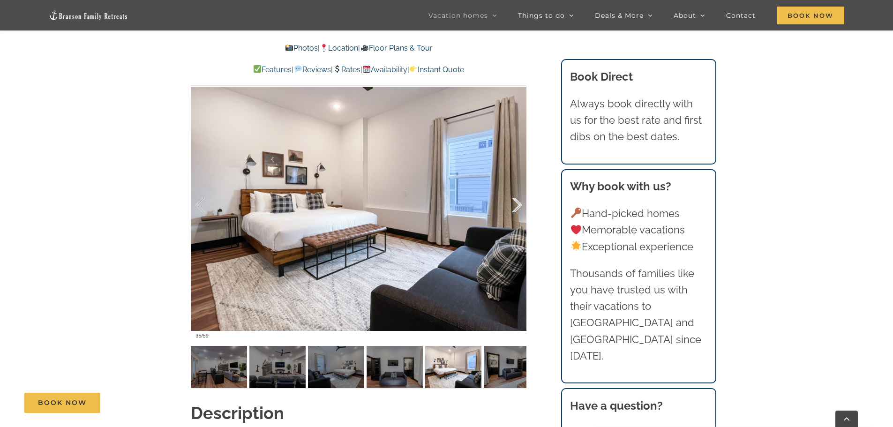
click at [516, 204] on div at bounding box center [507, 205] width 29 height 58
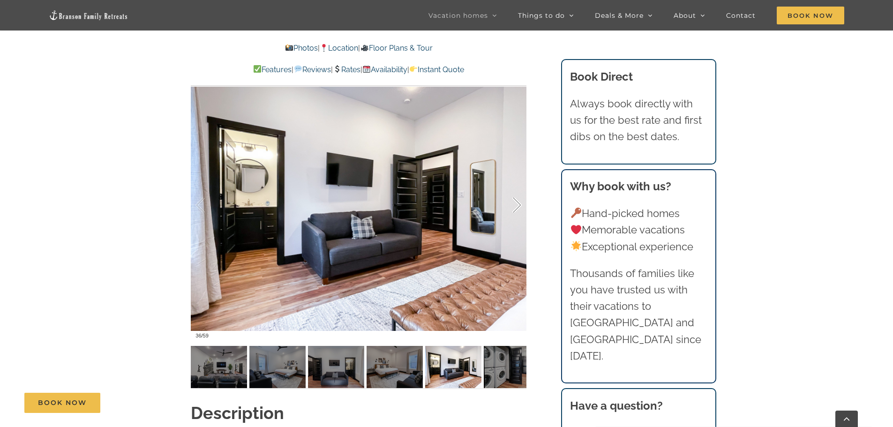
click at [516, 204] on div at bounding box center [507, 205] width 29 height 58
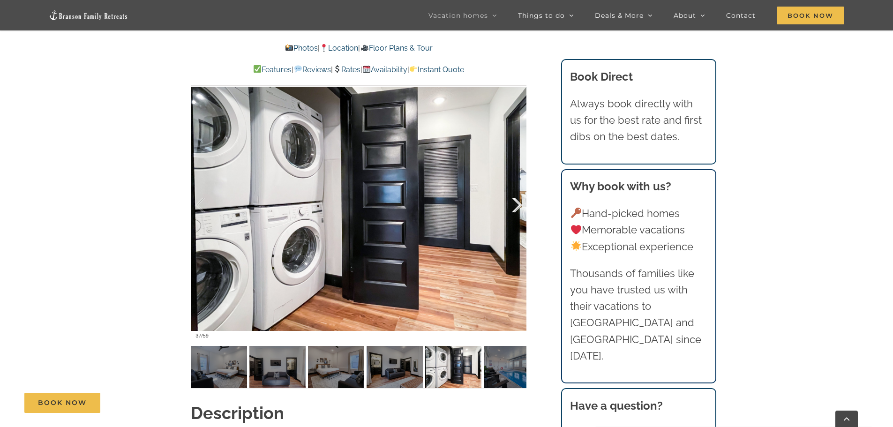
click at [516, 204] on div at bounding box center [507, 205] width 29 height 58
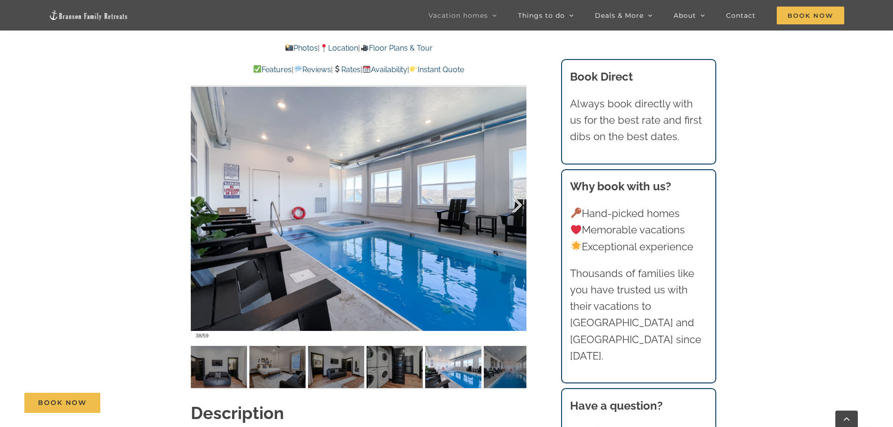
click at [516, 204] on div at bounding box center [507, 205] width 29 height 58
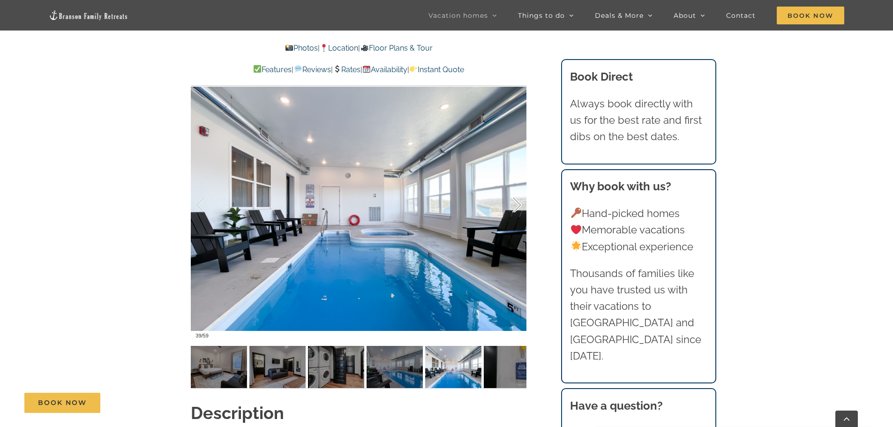
click at [516, 204] on div at bounding box center [507, 205] width 29 height 58
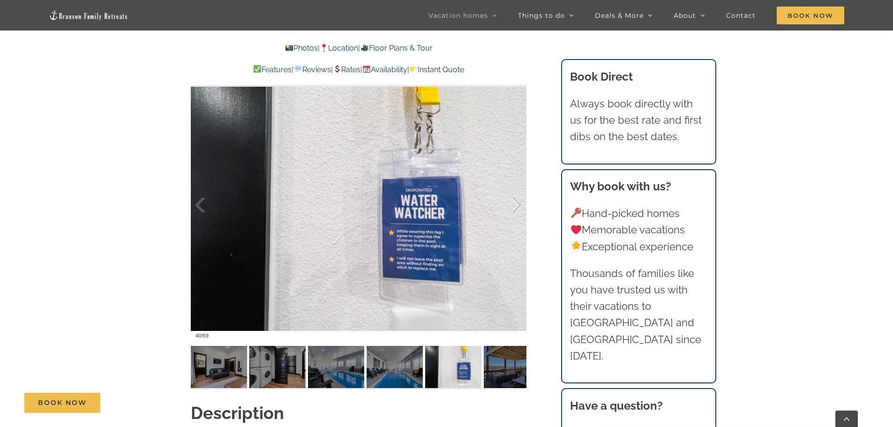
click at [516, 204] on div at bounding box center [507, 205] width 29 height 58
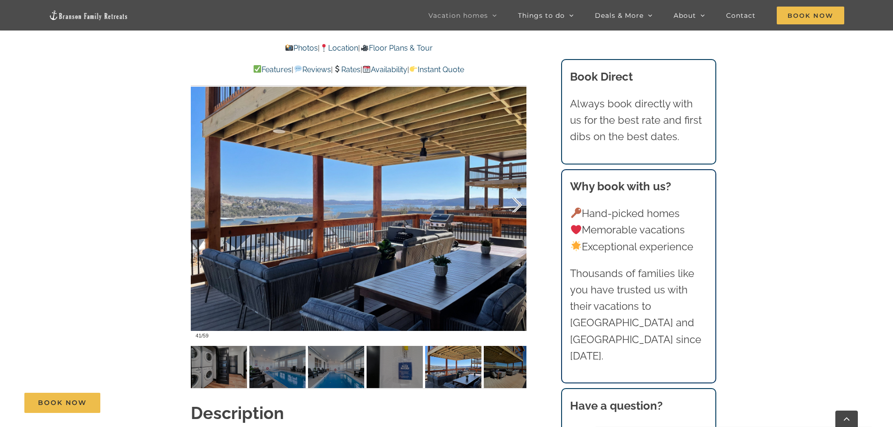
click at [516, 204] on div at bounding box center [507, 205] width 29 height 58
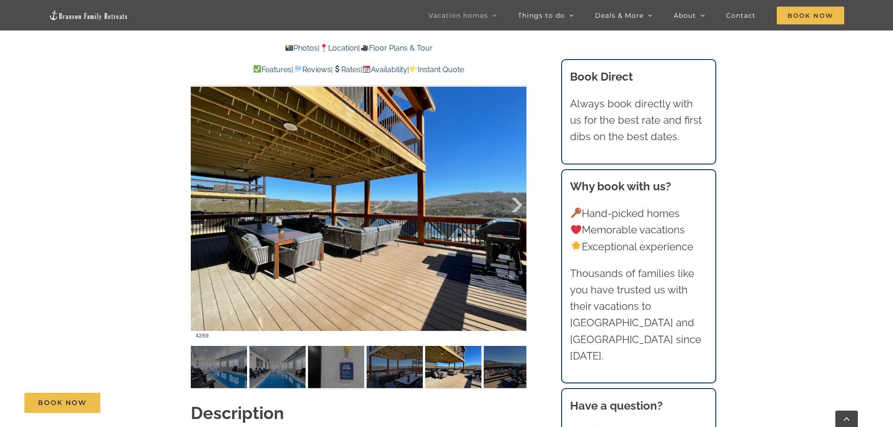
click at [515, 204] on div at bounding box center [507, 205] width 29 height 58
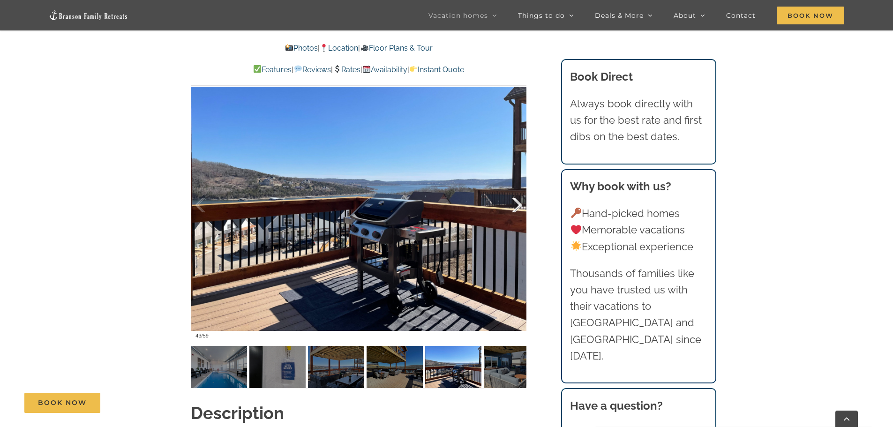
click at [515, 204] on div at bounding box center [507, 205] width 29 height 58
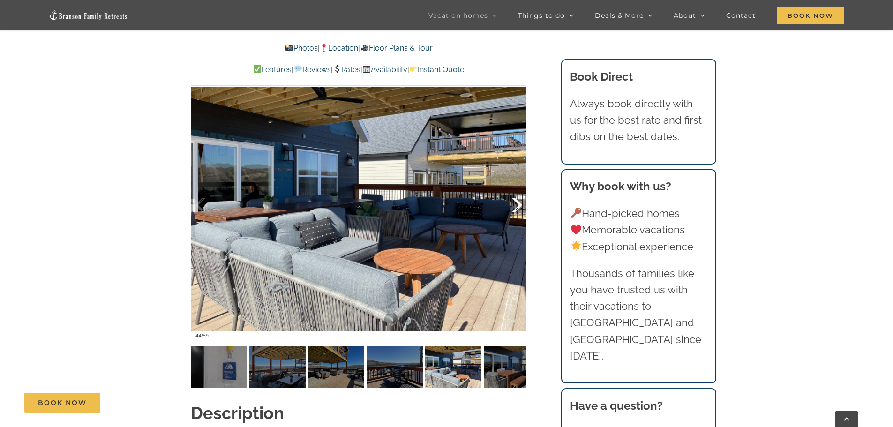
click at [515, 204] on div at bounding box center [507, 205] width 29 height 58
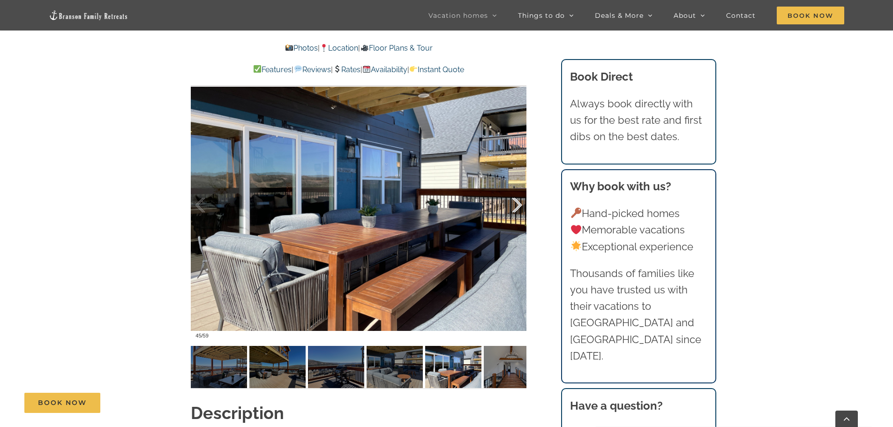
click at [515, 204] on div at bounding box center [507, 205] width 29 height 58
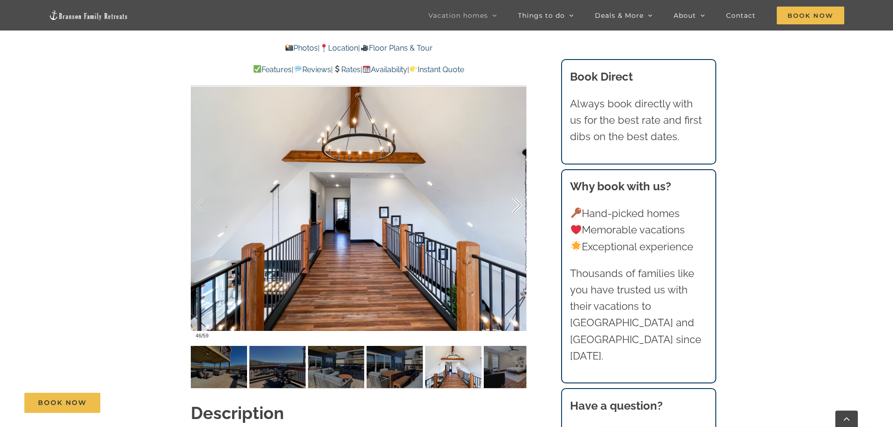
click at [515, 204] on div at bounding box center [507, 205] width 29 height 58
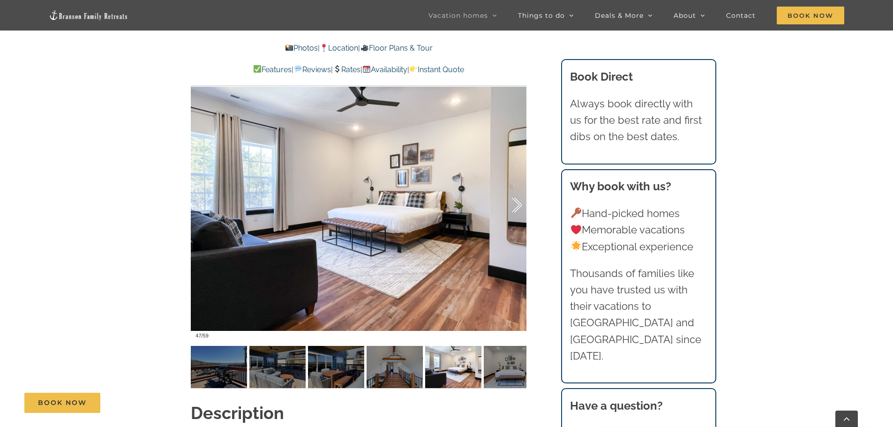
click at [515, 204] on div at bounding box center [507, 205] width 29 height 58
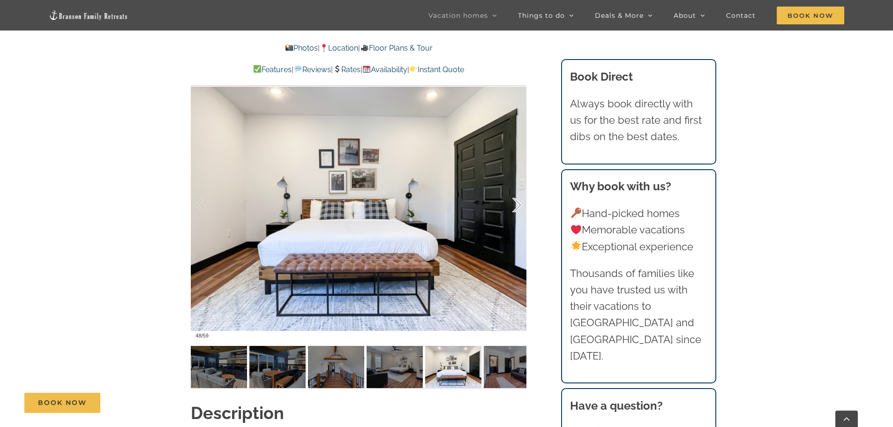
click at [515, 204] on div at bounding box center [507, 205] width 29 height 58
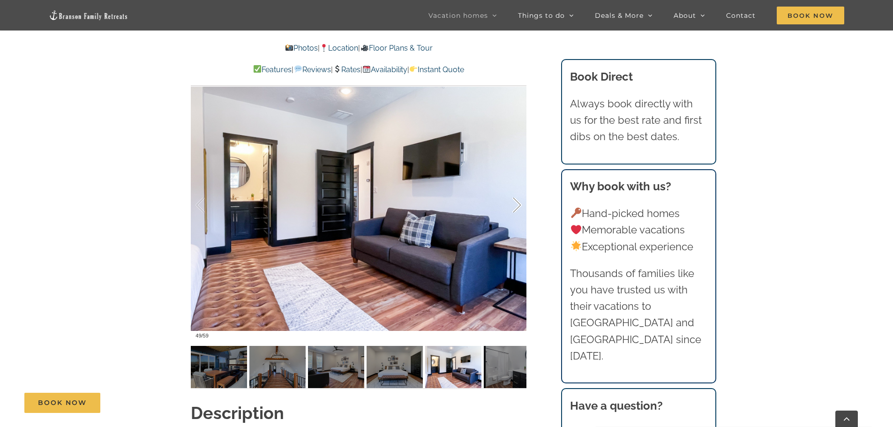
click at [515, 204] on div at bounding box center [507, 205] width 29 height 58
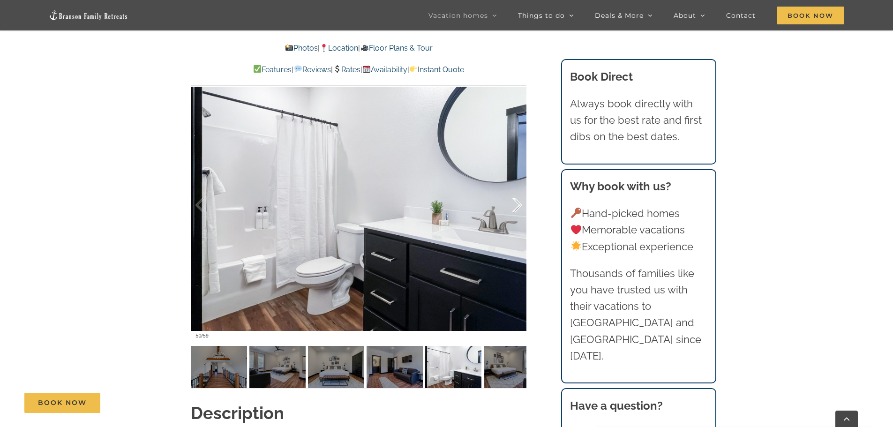
click at [515, 204] on div at bounding box center [507, 205] width 29 height 58
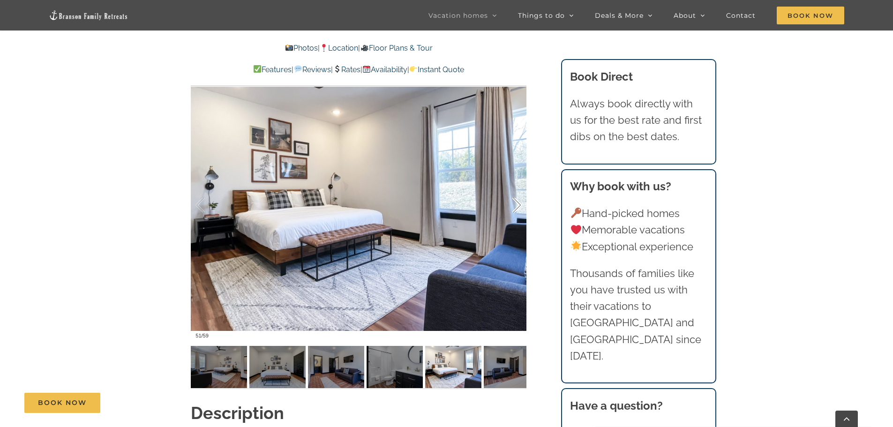
click at [515, 204] on div at bounding box center [507, 205] width 29 height 58
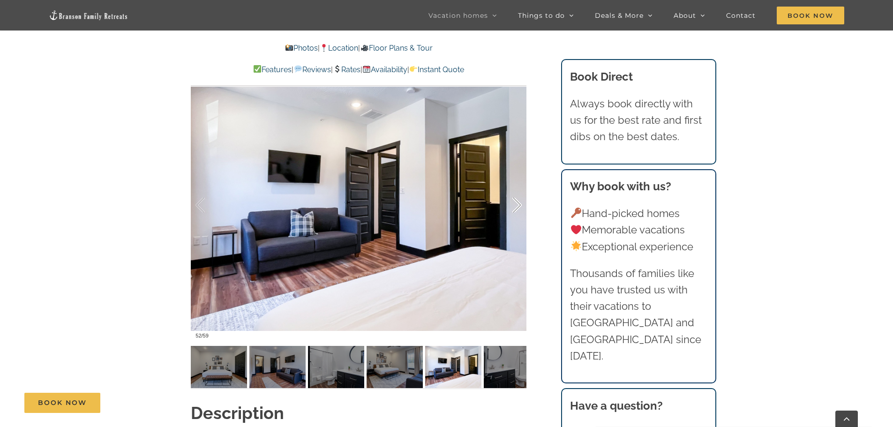
click at [515, 204] on div at bounding box center [507, 205] width 29 height 58
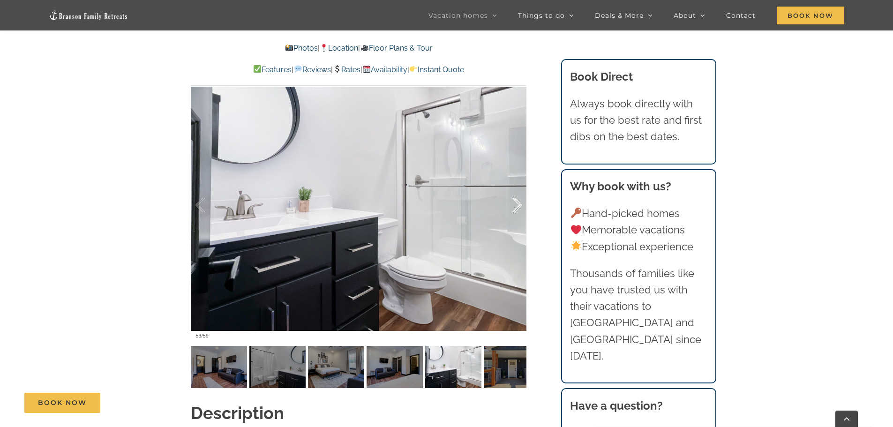
click at [514, 204] on div at bounding box center [507, 205] width 29 height 58
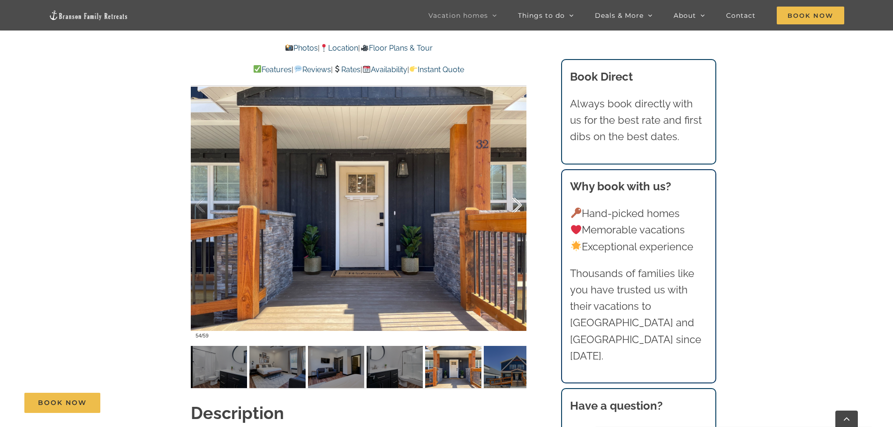
click at [514, 204] on div at bounding box center [507, 205] width 29 height 58
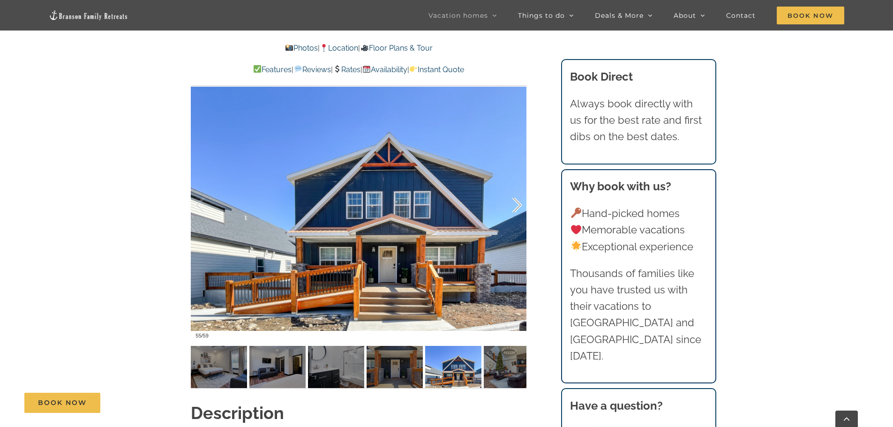
click at [514, 204] on div at bounding box center [507, 205] width 29 height 58
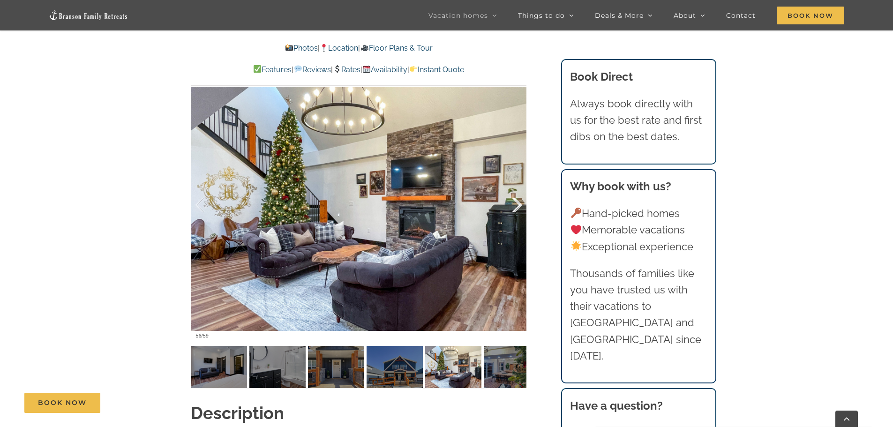
click at [514, 204] on div at bounding box center [507, 205] width 29 height 58
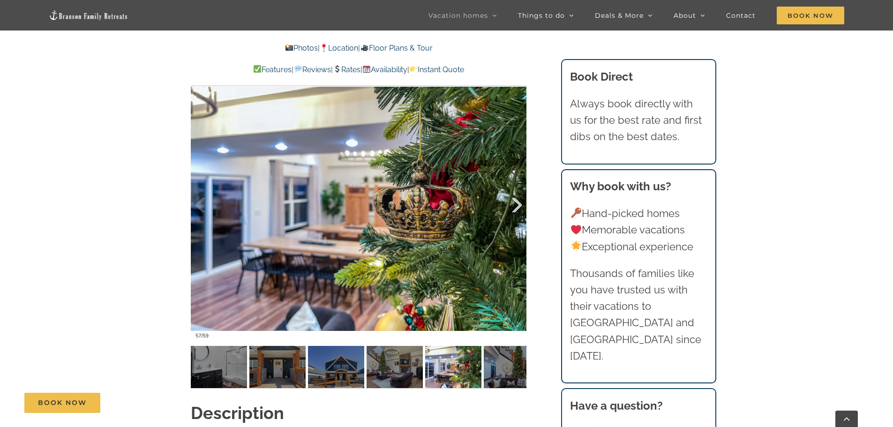
click at [509, 202] on div at bounding box center [507, 205] width 29 height 58
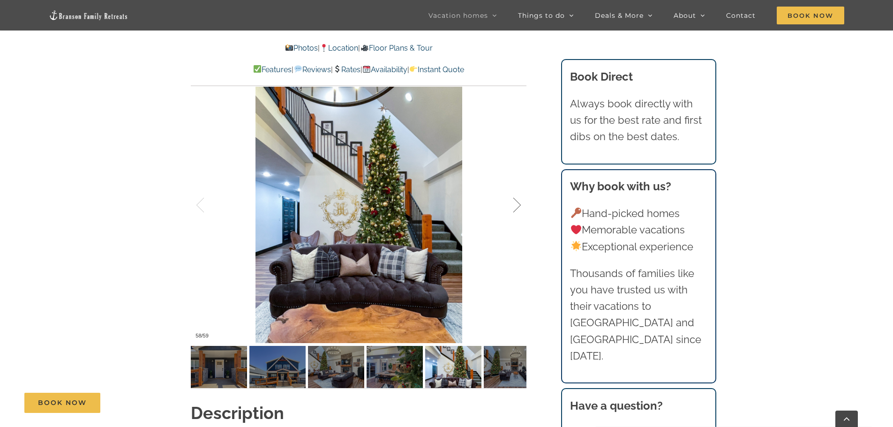
click at [509, 201] on div at bounding box center [507, 205] width 29 height 58
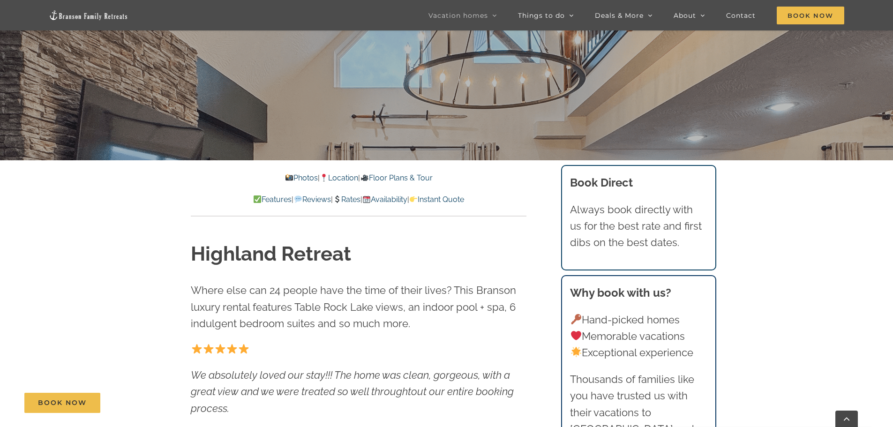
scroll to position [328, 0]
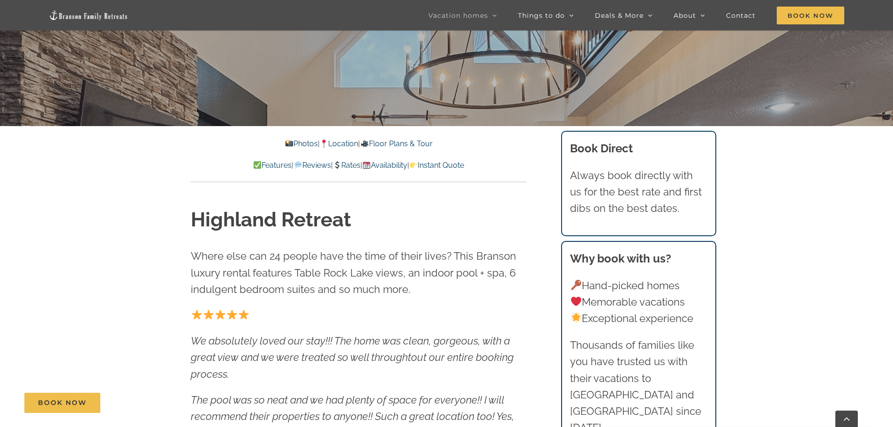
click at [342, 164] on link "Rates" at bounding box center [347, 165] width 28 height 9
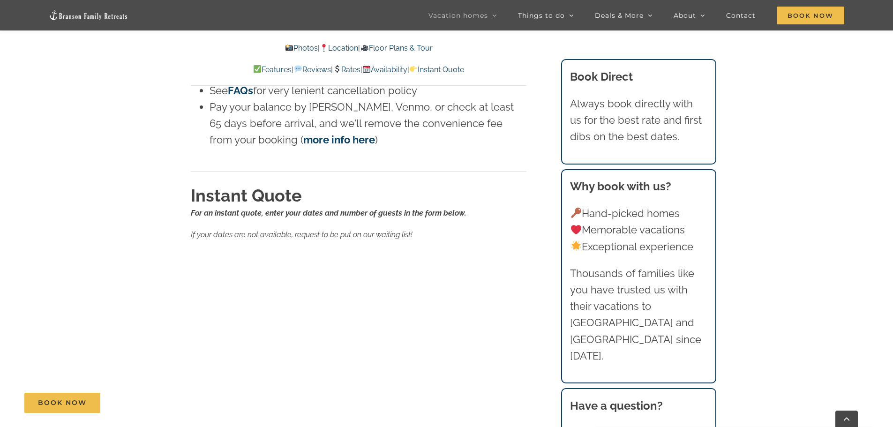
scroll to position [5627, 0]
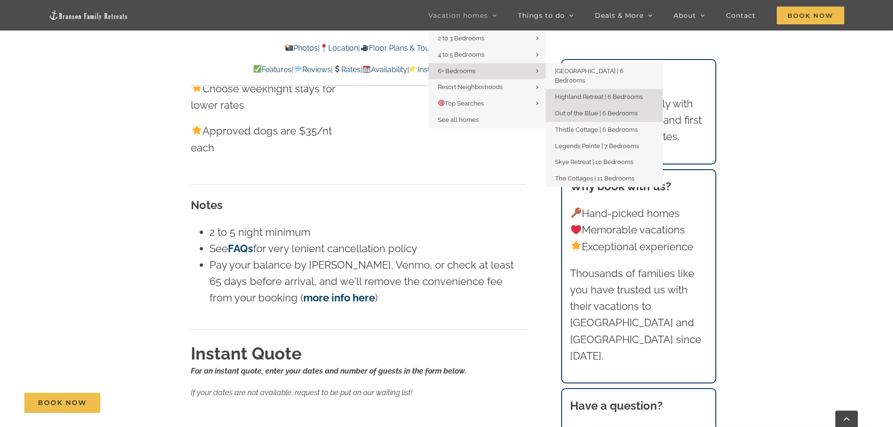
click at [591, 110] on span "Out of the Blue | 6 Bedrooms" at bounding box center [596, 113] width 83 height 7
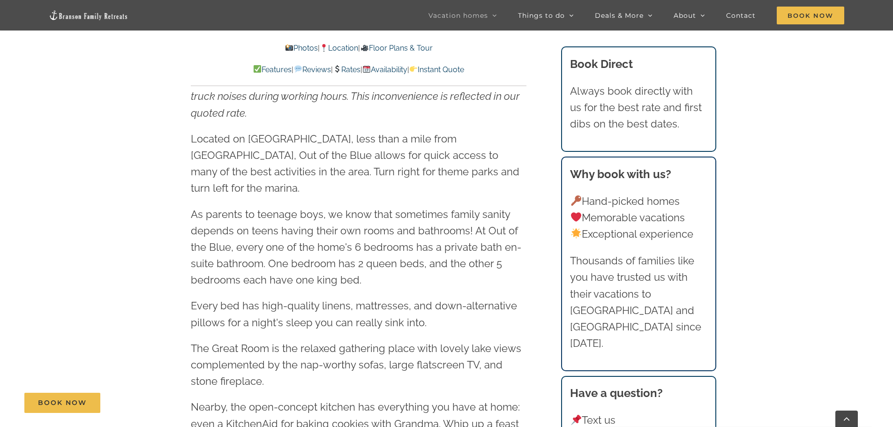
scroll to position [1453, 0]
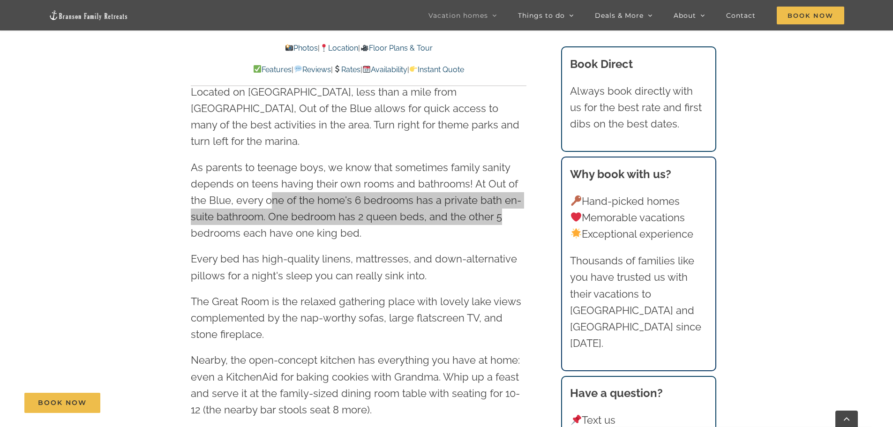
drag, startPoint x: 274, startPoint y: 183, endPoint x: 504, endPoint y: 195, distance: 230.5
click at [504, 195] on p "As parents to teenage boys, we know that sometimes family sanity depends on tee…" at bounding box center [359, 200] width 336 height 83
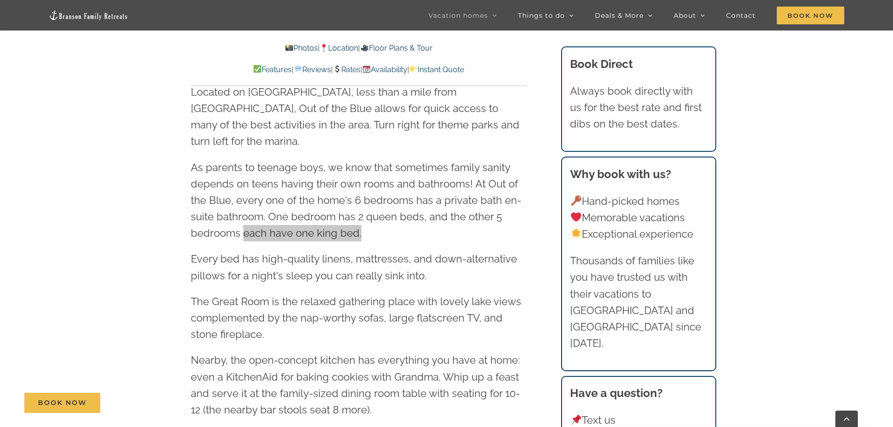
drag, startPoint x: 242, startPoint y: 217, endPoint x: 360, endPoint y: 222, distance: 117.3
click at [360, 222] on span "As parents to teenage boys, we know that sometimes family sanity depends on tee…" at bounding box center [356, 200] width 330 height 78
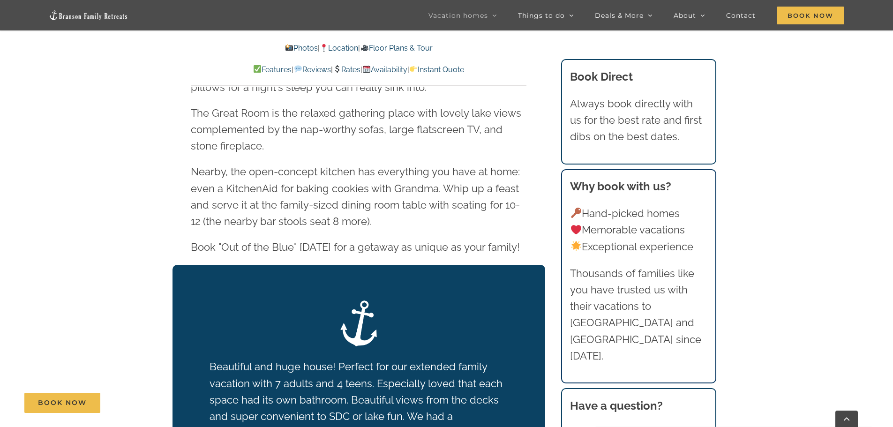
scroll to position [1641, 0]
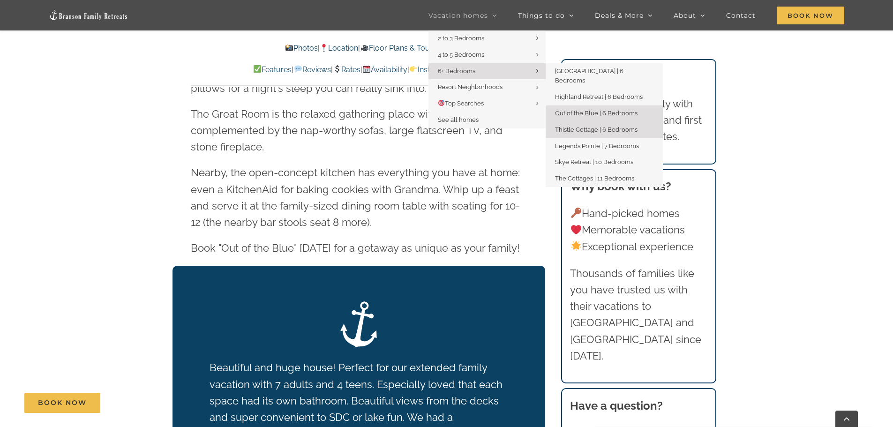
click at [585, 126] on span "Thistle Cottage | 6 Bedrooms" at bounding box center [596, 129] width 83 height 7
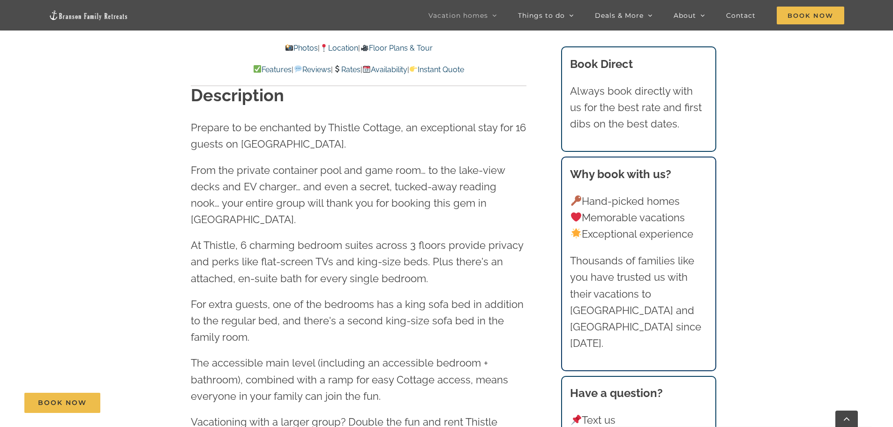
scroll to position [1125, 0]
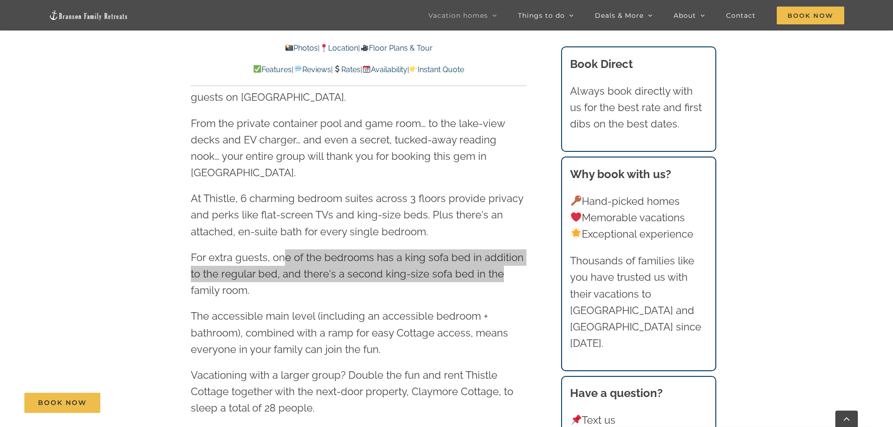
drag, startPoint x: 286, startPoint y: 242, endPoint x: 501, endPoint y: 254, distance: 215.1
click at [501, 254] on p "For extra guests, one of the bedrooms has a king sofa bed in addition to the re…" at bounding box center [359, 274] width 336 height 50
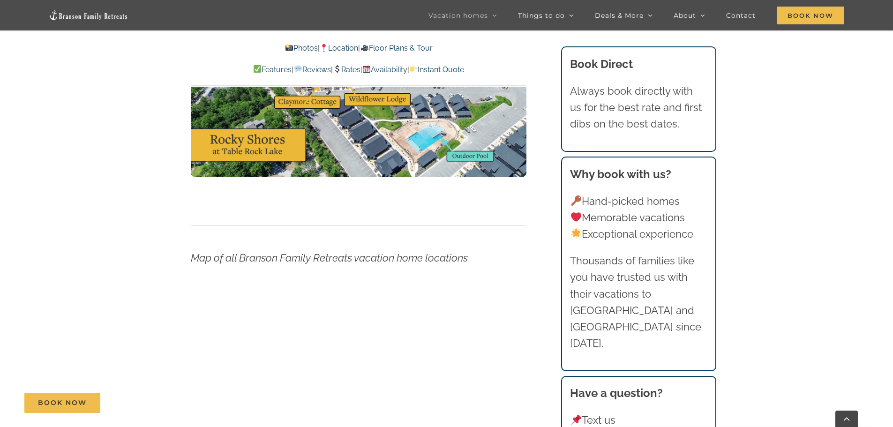
scroll to position [3469, 0]
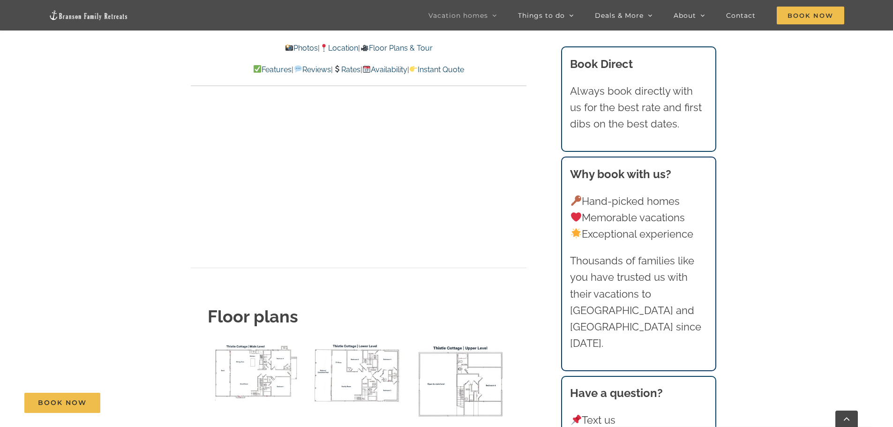
click at [355, 69] on link "Rates" at bounding box center [347, 69] width 28 height 9
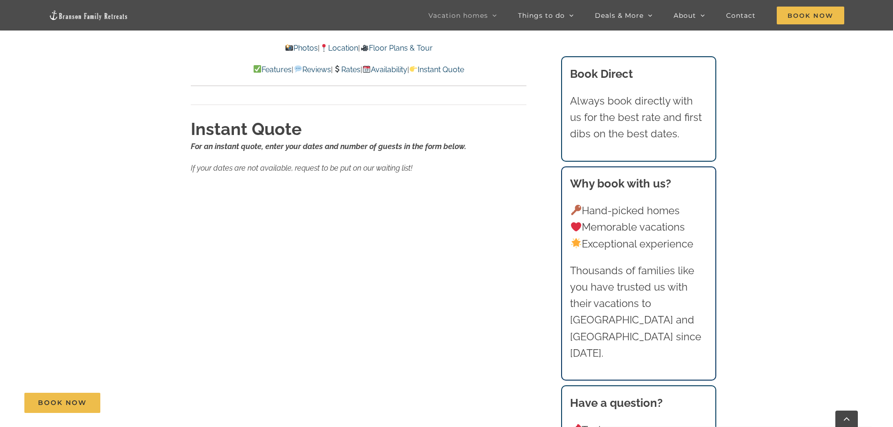
scroll to position [6345, 0]
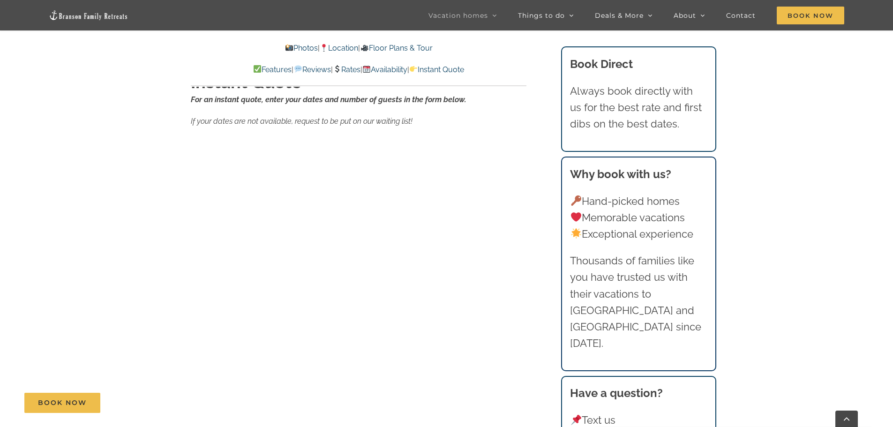
click at [189, 278] on div "Rates For an instant quote, use the form below to enter your dates and number o…" at bounding box center [359, 180] width 373 height 1010
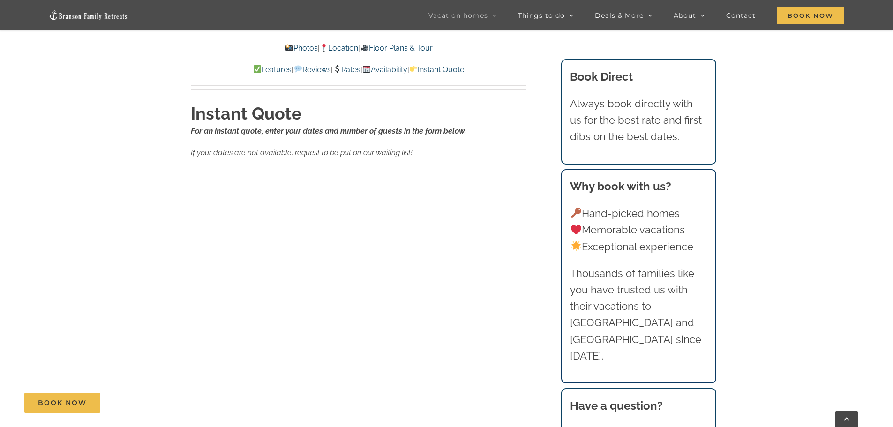
scroll to position [6298, 0]
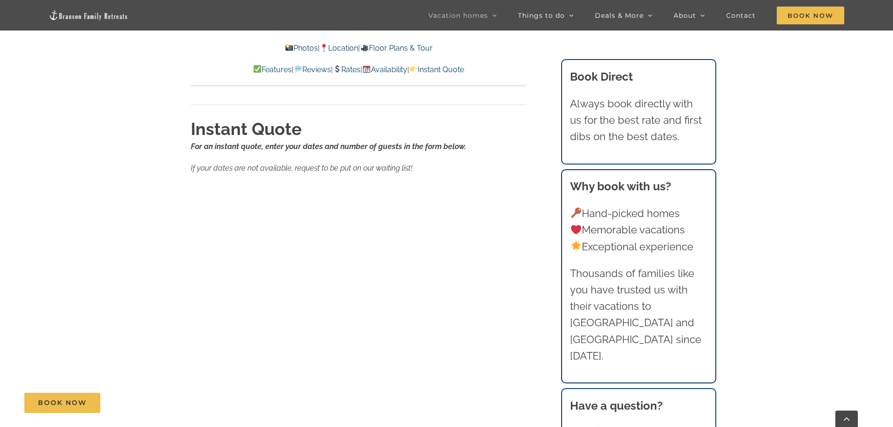
click at [354, 68] on link "Rates" at bounding box center [347, 69] width 28 height 9
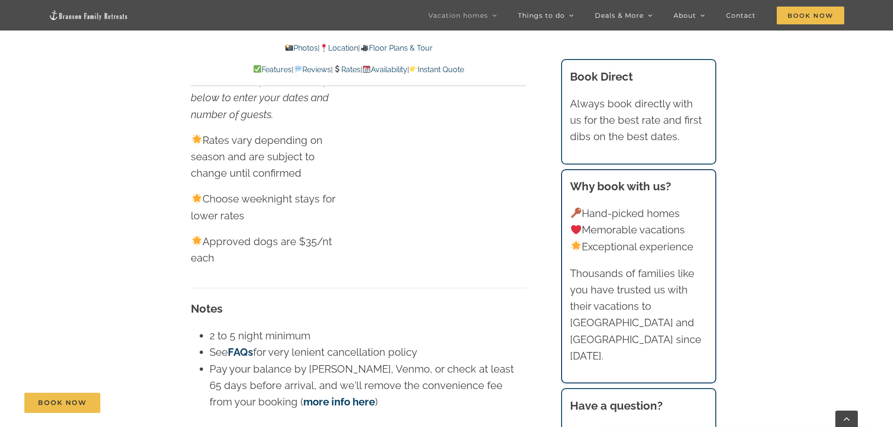
click at [447, 68] on link "Instant Quote" at bounding box center [436, 69] width 55 height 9
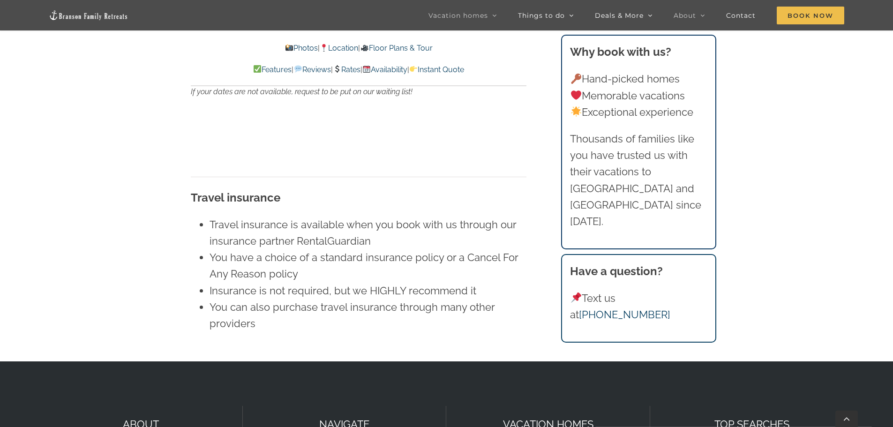
scroll to position [6290, 0]
